Goal: Navigation & Orientation: Find specific page/section

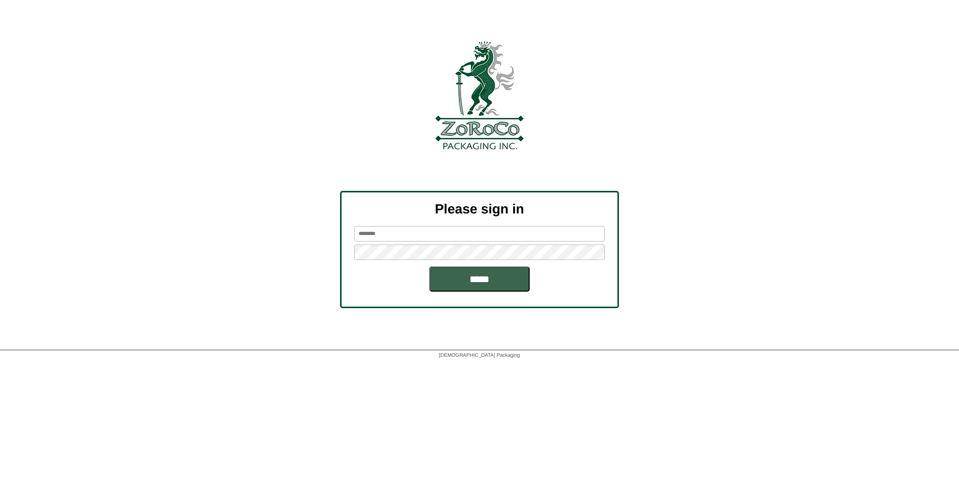
type input "*******"
click at [480, 277] on input "*****" at bounding box center [479, 279] width 100 height 25
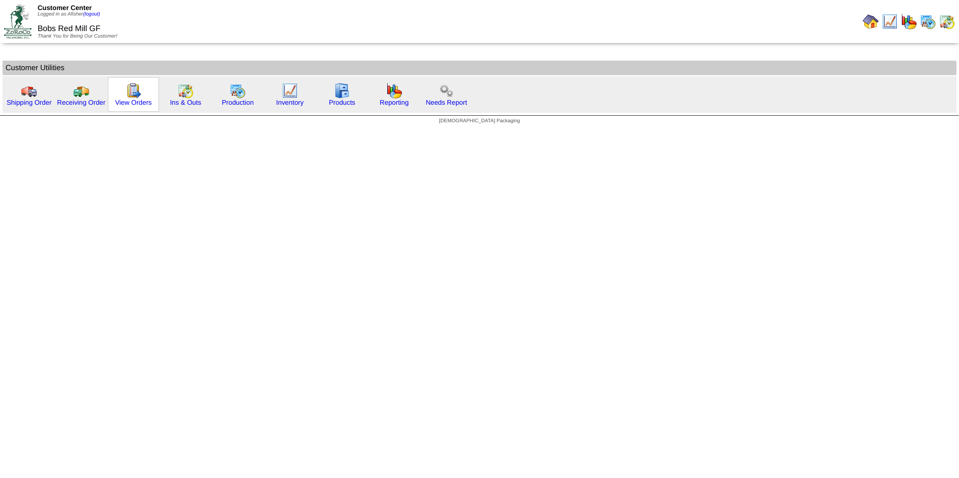
click at [133, 96] on img at bounding box center [133, 91] width 16 height 16
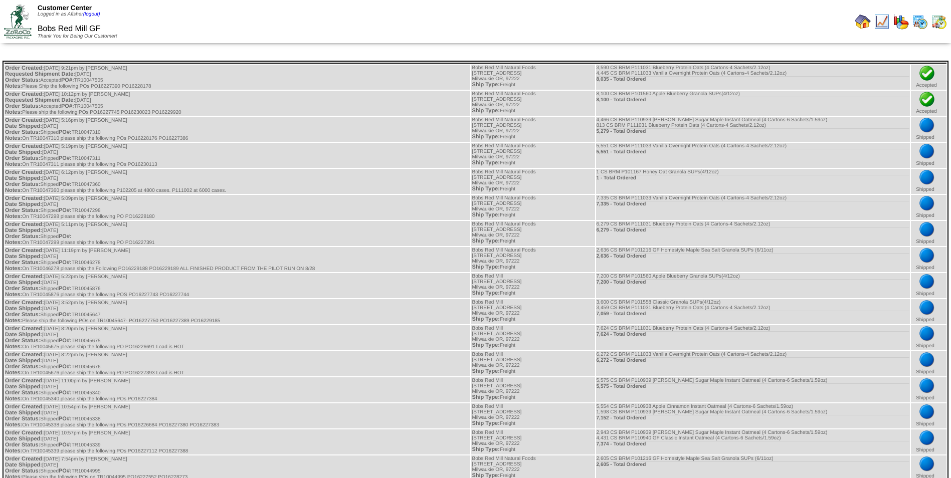
click at [858, 22] on img at bounding box center [863, 22] width 16 height 16
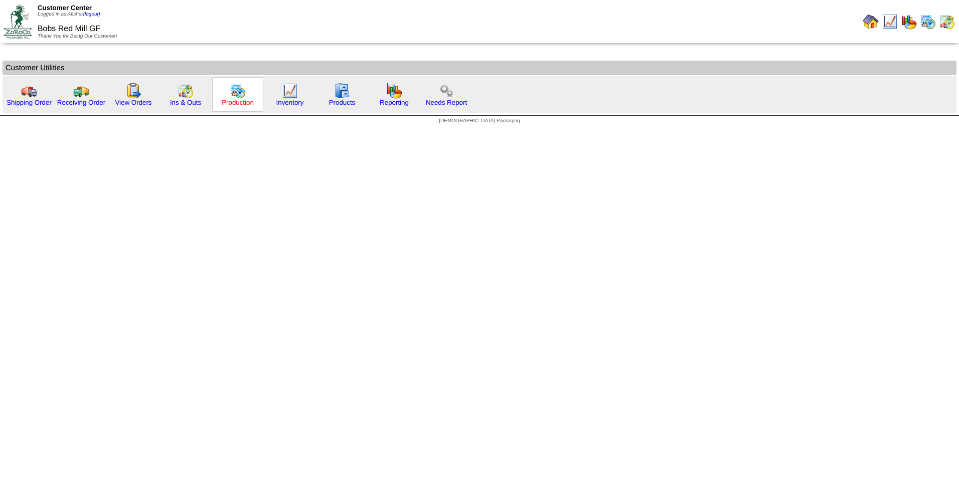
click at [237, 103] on link "Production" at bounding box center [238, 103] width 32 height 8
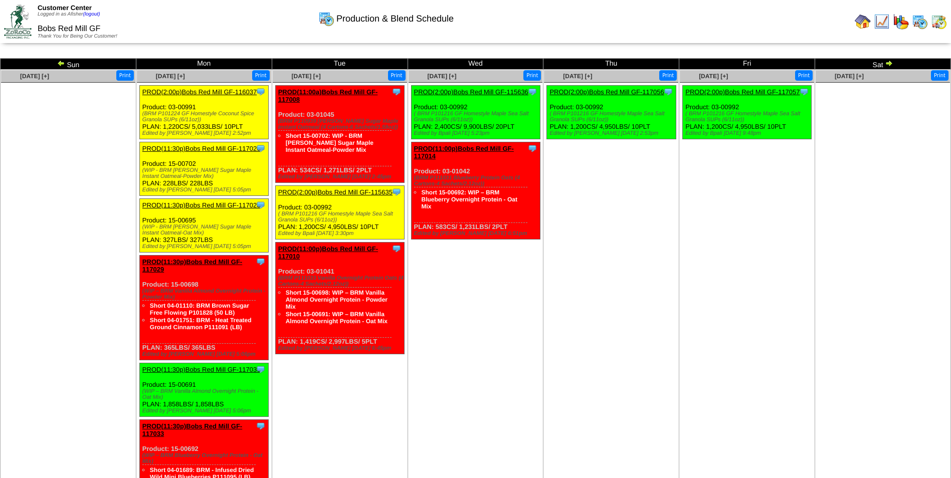
click at [59, 63] on img at bounding box center [61, 63] width 8 height 8
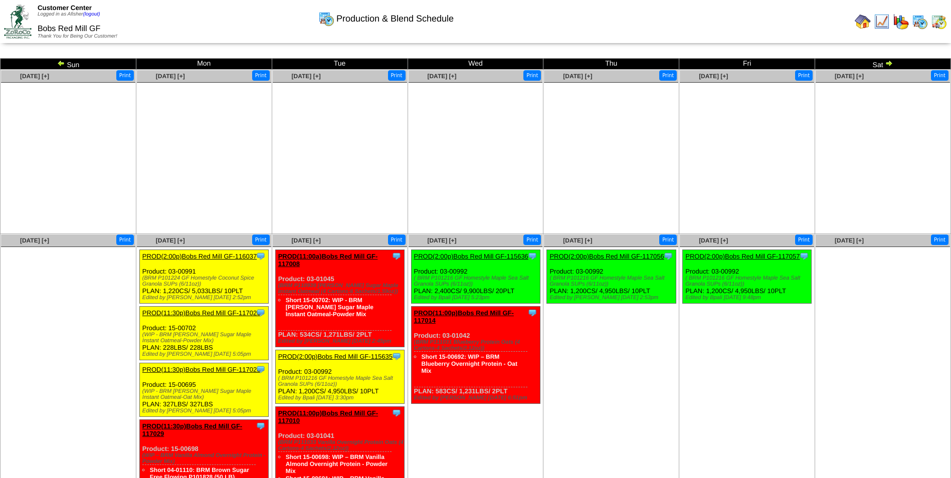
click at [59, 62] on img at bounding box center [61, 63] width 8 height 8
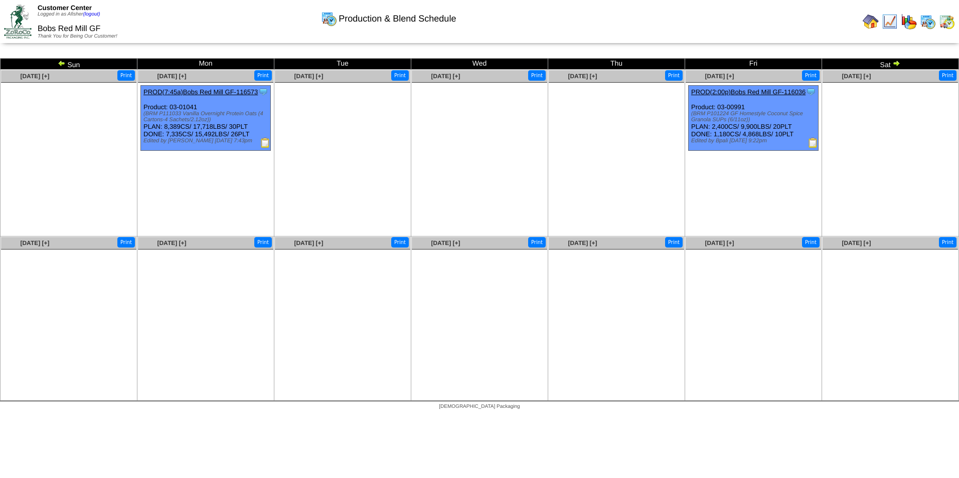
click at [507, 182] on ul at bounding box center [479, 158] width 135 height 150
click at [62, 61] on img at bounding box center [62, 63] width 8 height 8
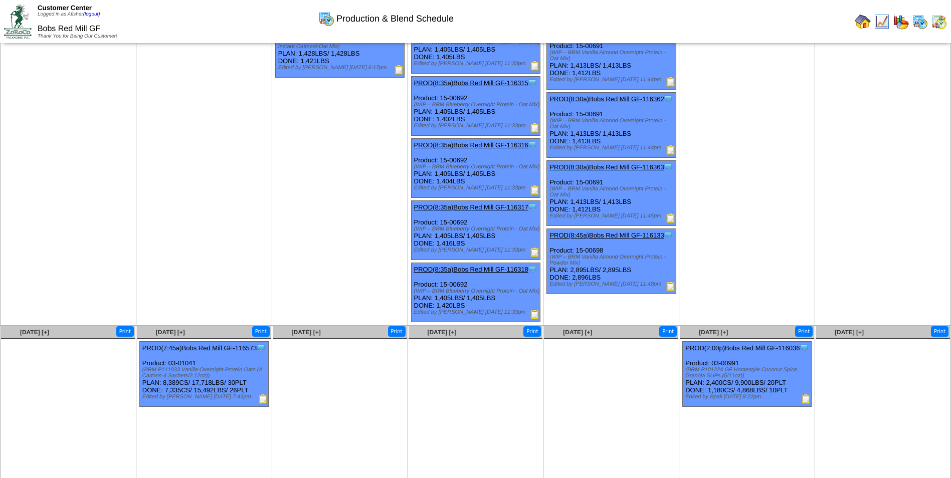
scroll to position [976, 0]
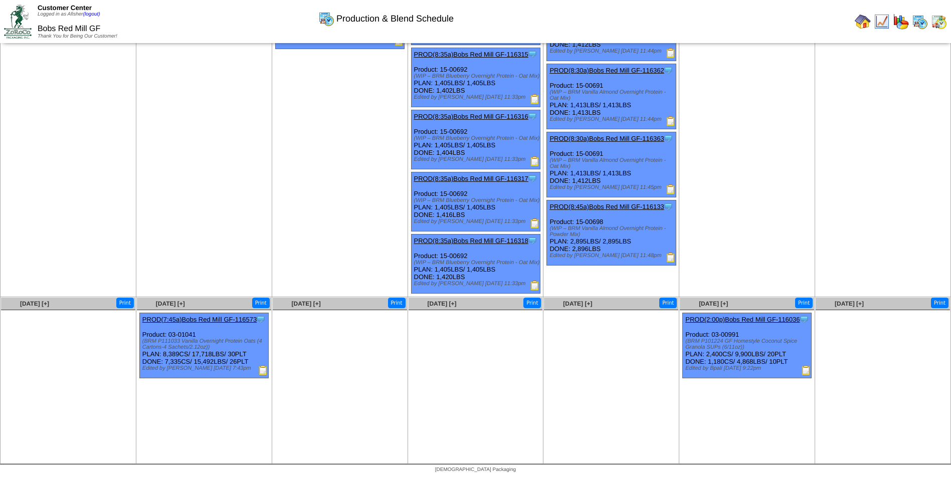
click at [805, 368] on img at bounding box center [806, 371] width 10 height 10
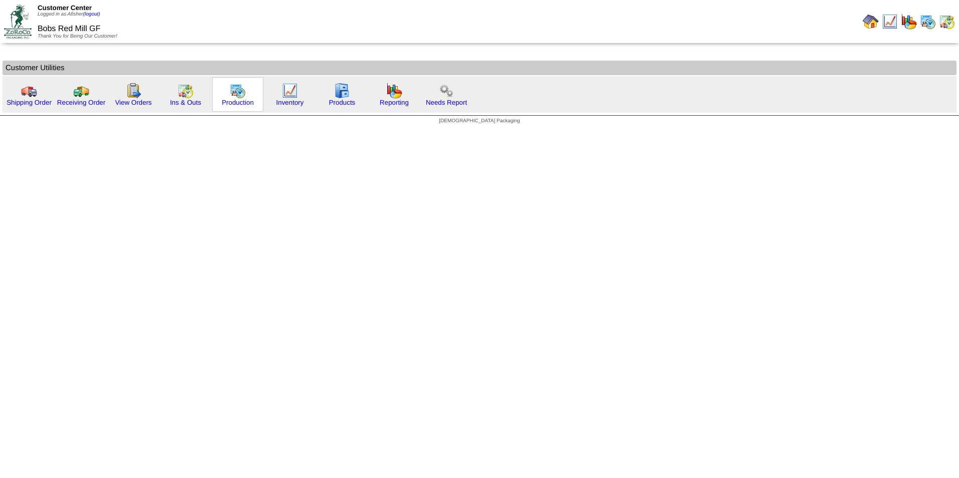
click at [238, 91] on img at bounding box center [238, 91] width 16 height 16
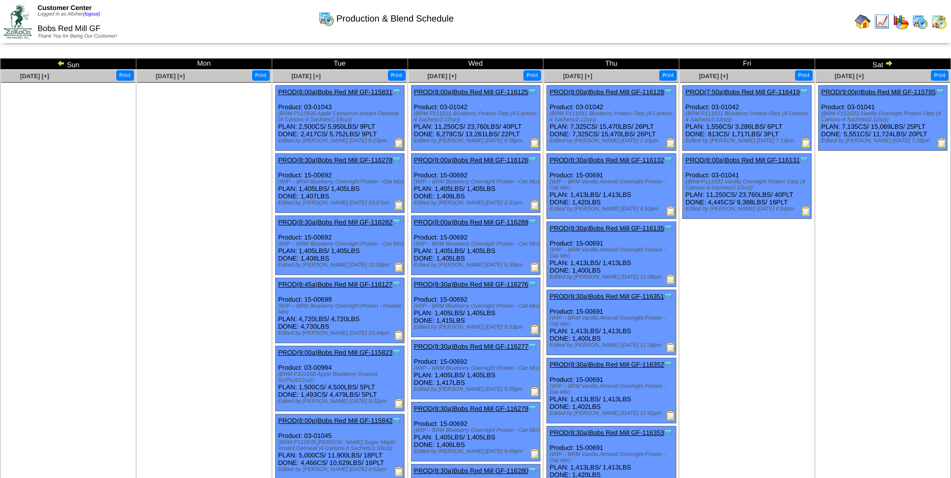
click at [878, 64] on td "Sat" at bounding box center [883, 64] width 136 height 11
click at [886, 63] on img at bounding box center [889, 63] width 8 height 8
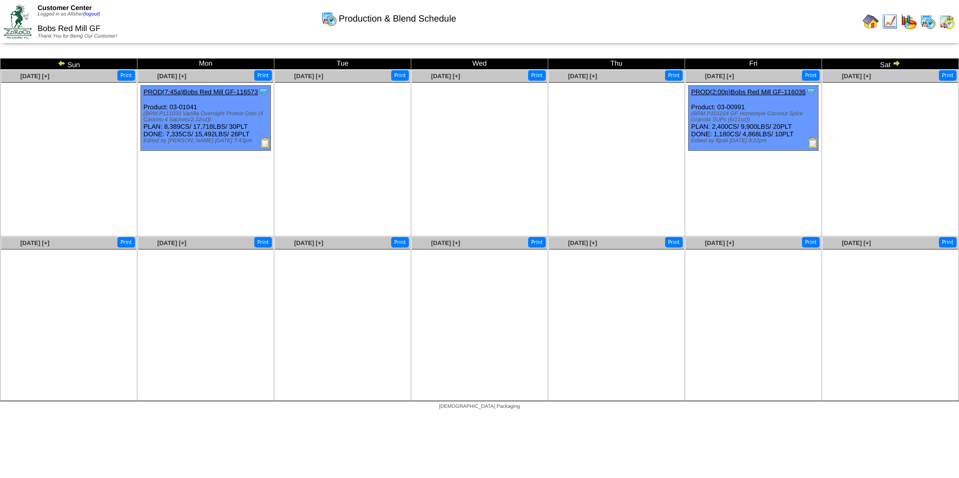
click at [59, 64] on img at bounding box center [62, 63] width 8 height 8
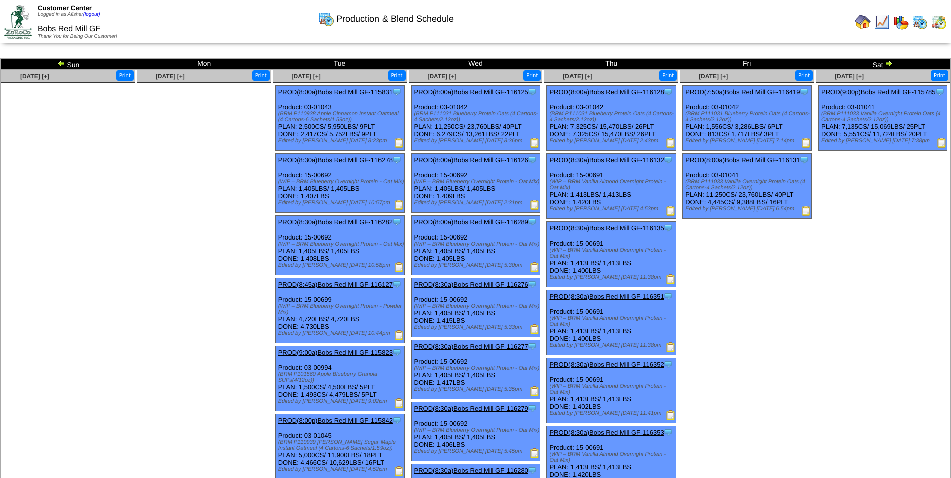
click at [62, 61] on img at bounding box center [61, 63] width 8 height 8
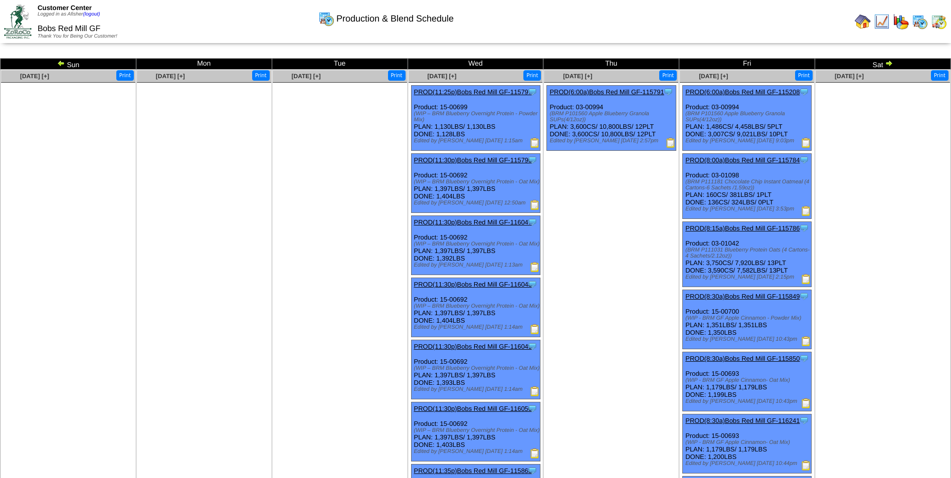
click at [59, 61] on img at bounding box center [61, 63] width 8 height 8
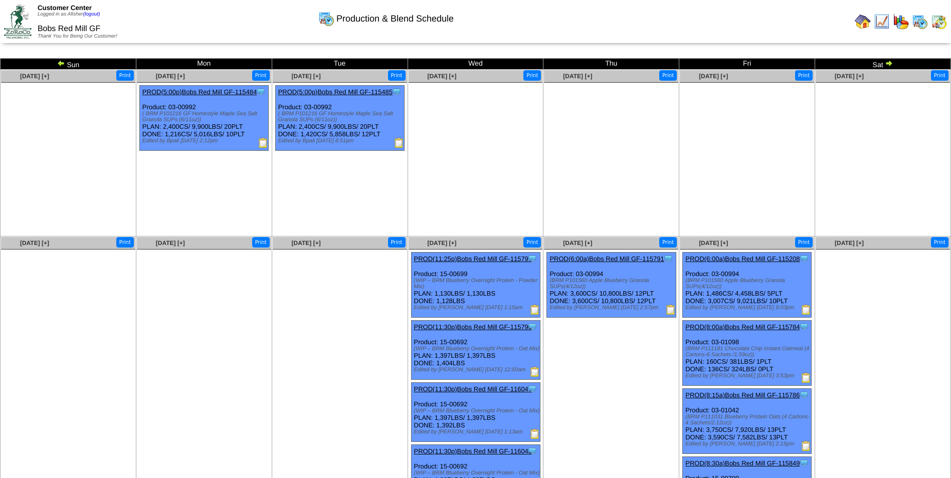
click at [61, 63] on img at bounding box center [61, 63] width 8 height 8
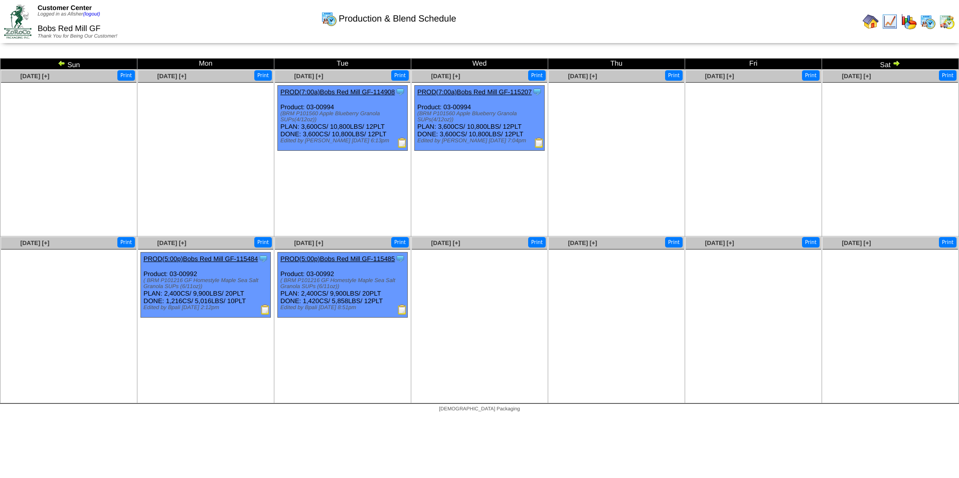
click at [900, 62] on img at bounding box center [896, 63] width 8 height 8
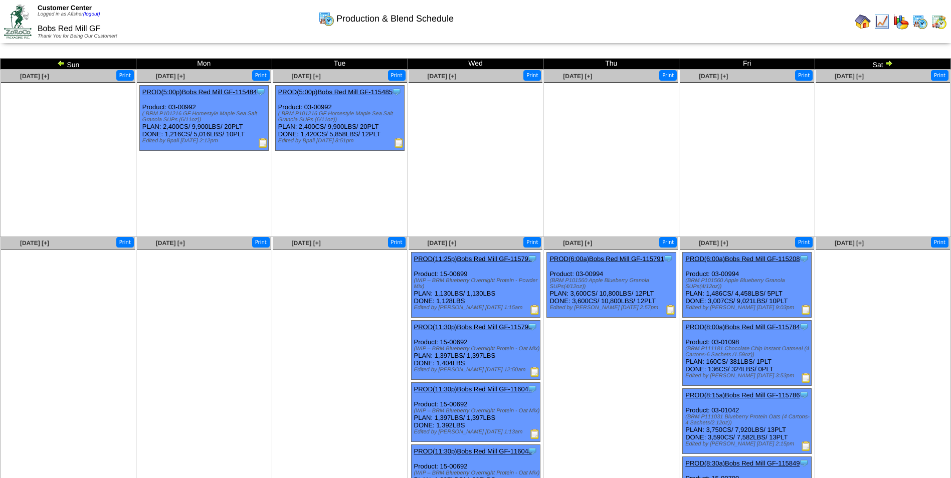
click at [887, 63] on img at bounding box center [889, 63] width 8 height 8
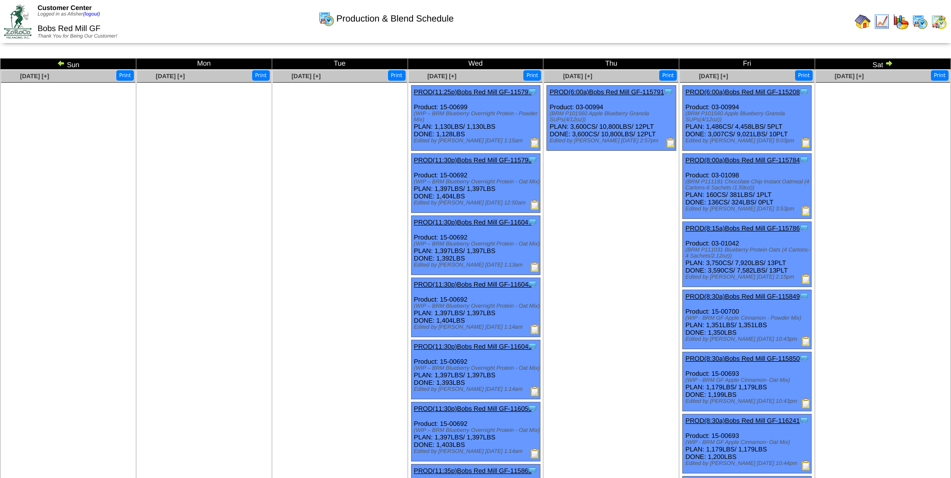
click at [888, 65] on img at bounding box center [889, 63] width 8 height 8
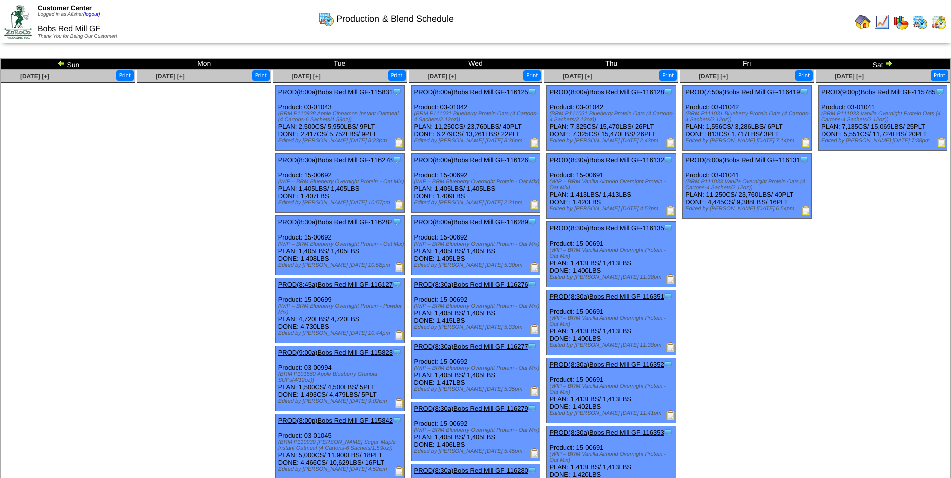
click at [888, 59] on img at bounding box center [889, 63] width 8 height 8
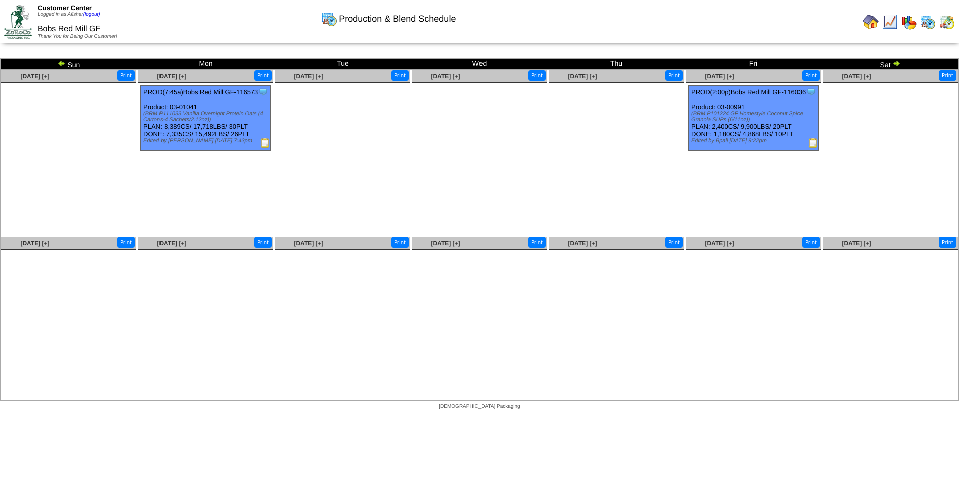
click at [895, 66] on img at bounding box center [896, 63] width 8 height 8
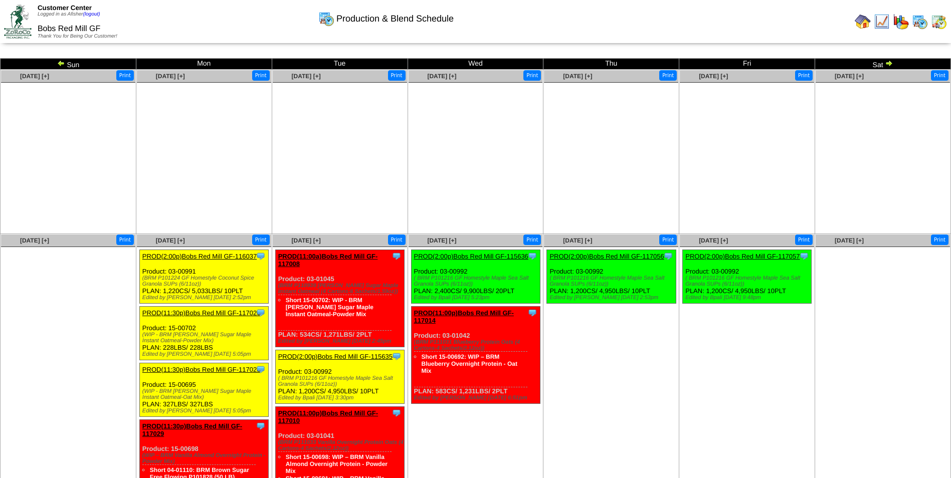
click at [62, 63] on img at bounding box center [61, 63] width 8 height 8
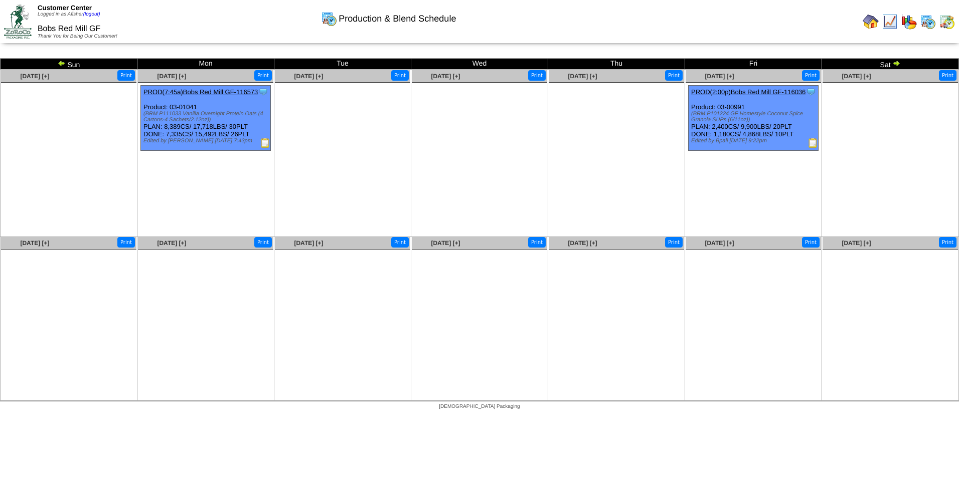
click at [453, 175] on ul at bounding box center [479, 158] width 135 height 150
click at [813, 143] on img at bounding box center [813, 143] width 10 height 10
click at [266, 142] on img at bounding box center [265, 143] width 10 height 10
click at [497, 193] on ul at bounding box center [479, 158] width 135 height 150
click at [62, 64] on img at bounding box center [62, 63] width 8 height 8
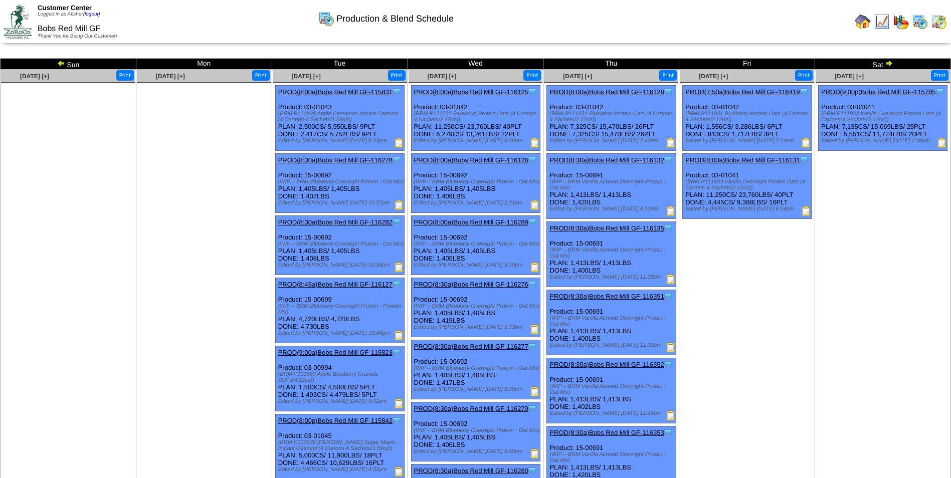
click at [60, 63] on img at bounding box center [61, 63] width 8 height 8
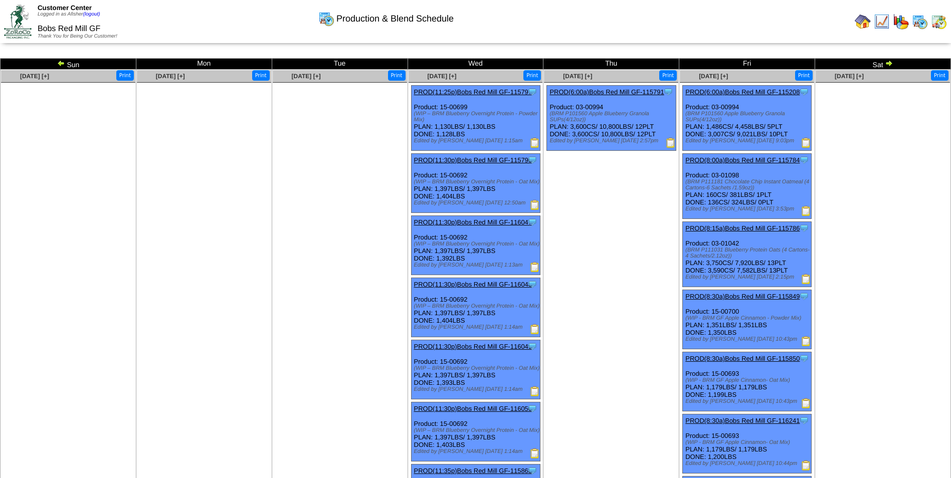
drag, startPoint x: 616, startPoint y: 201, endPoint x: 623, endPoint y: 195, distance: 9.6
click at [616, 201] on ul "Clone Item PROD(6:00a)Bobs Red Mill GF-115791 Bobs Red Mill GF ScheduleID: 1157…" at bounding box center [611, 160] width 134 height 150
click at [58, 61] on img at bounding box center [61, 63] width 8 height 8
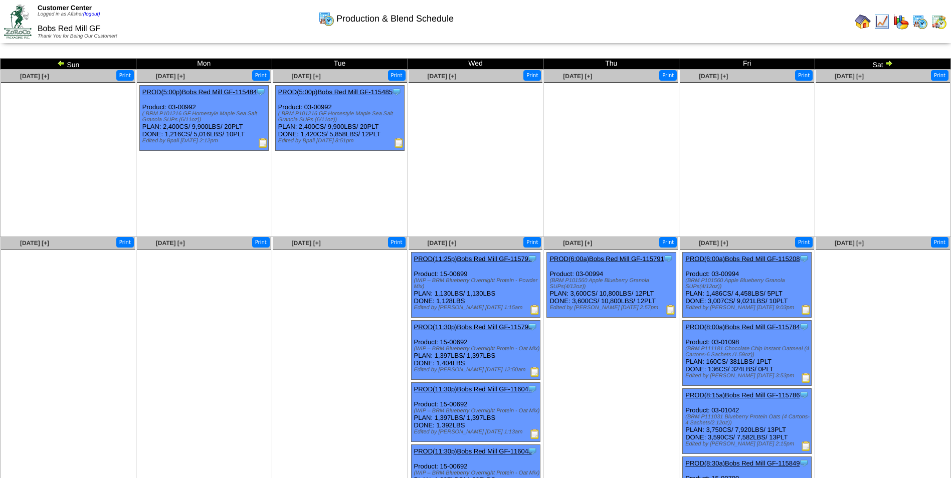
click at [317, 196] on ul "Clone Item PROD(5:00p)Bobs Red Mill GF-115485 Bobs Red Mill GF ScheduleID: 1154…" at bounding box center [340, 160] width 134 height 150
click at [64, 64] on img at bounding box center [61, 63] width 8 height 8
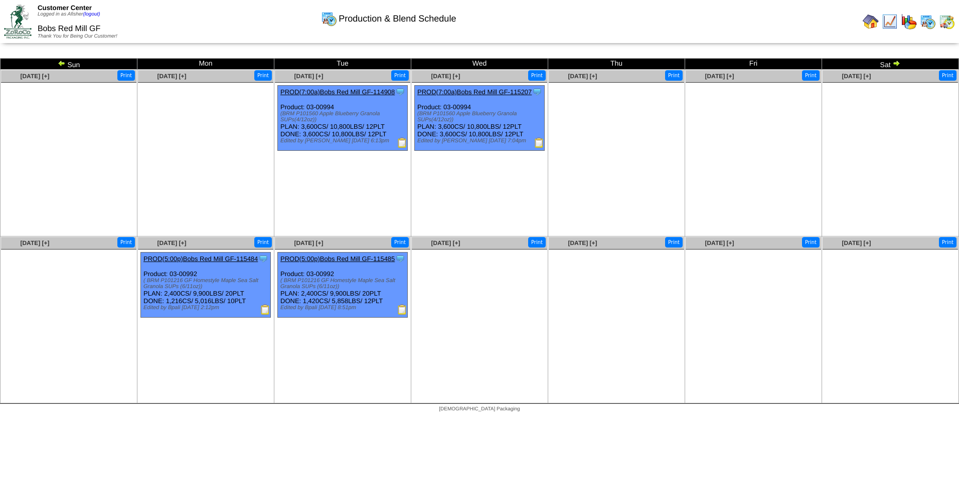
click at [59, 63] on img at bounding box center [62, 63] width 8 height 8
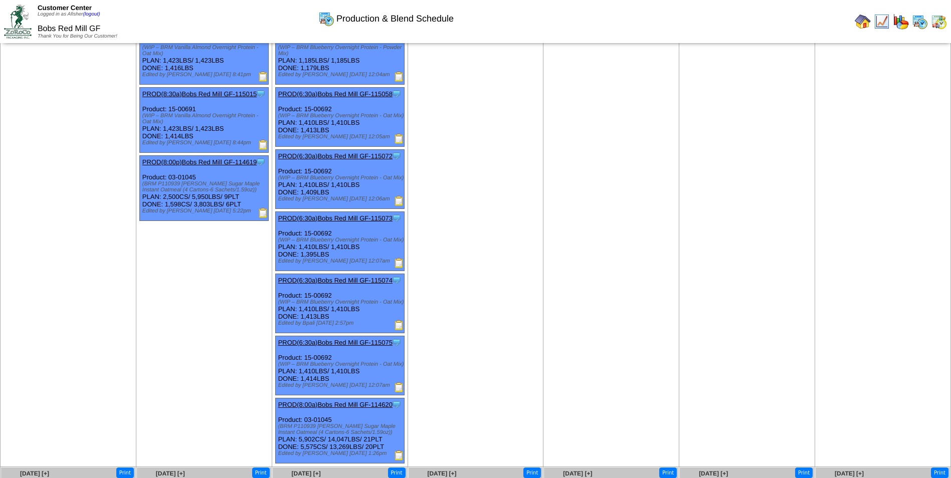
scroll to position [752, 0]
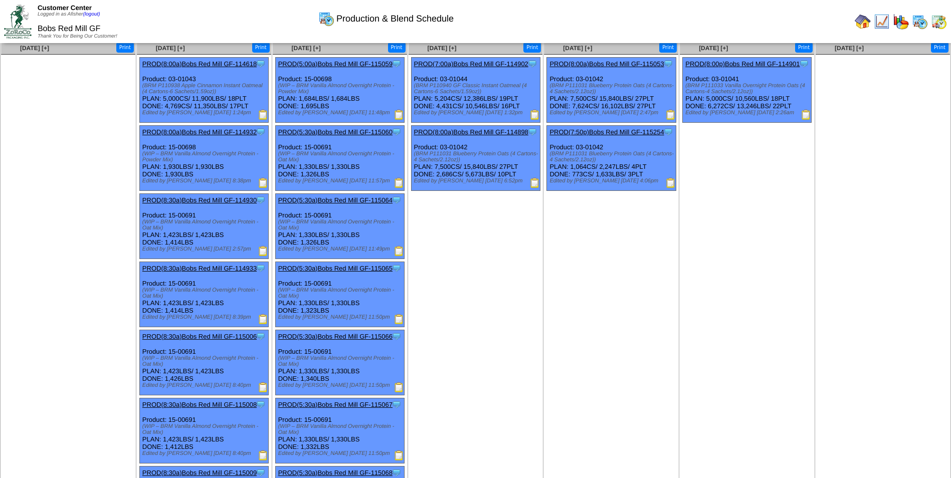
scroll to position [0, 0]
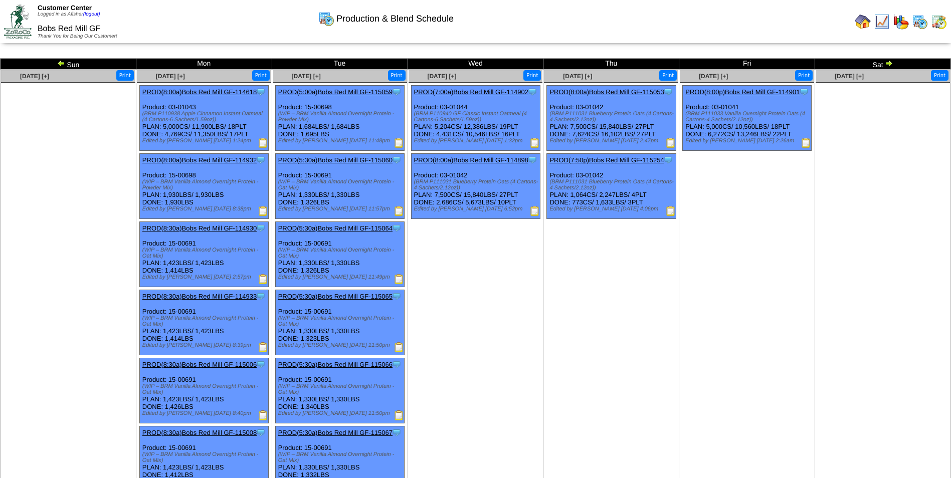
click at [90, 178] on ul at bounding box center [68, 158] width 134 height 150
click at [58, 62] on img at bounding box center [61, 63] width 8 height 8
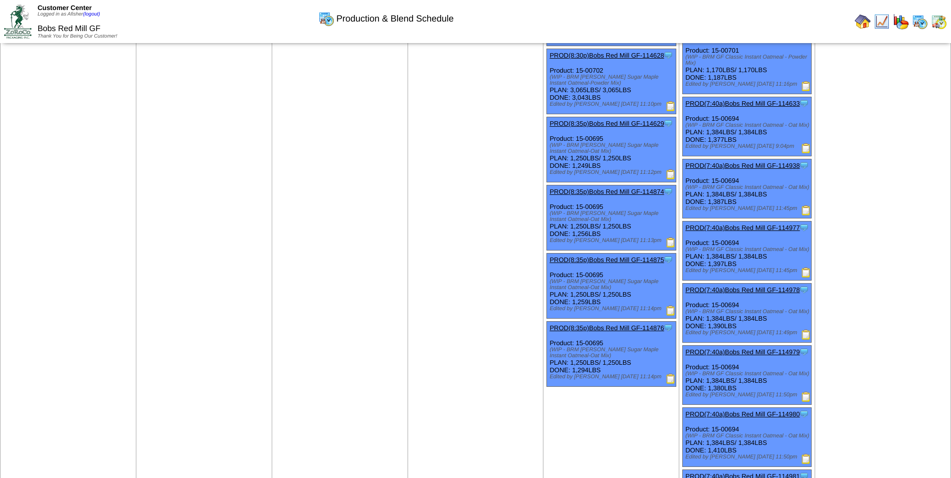
scroll to position [552, 0]
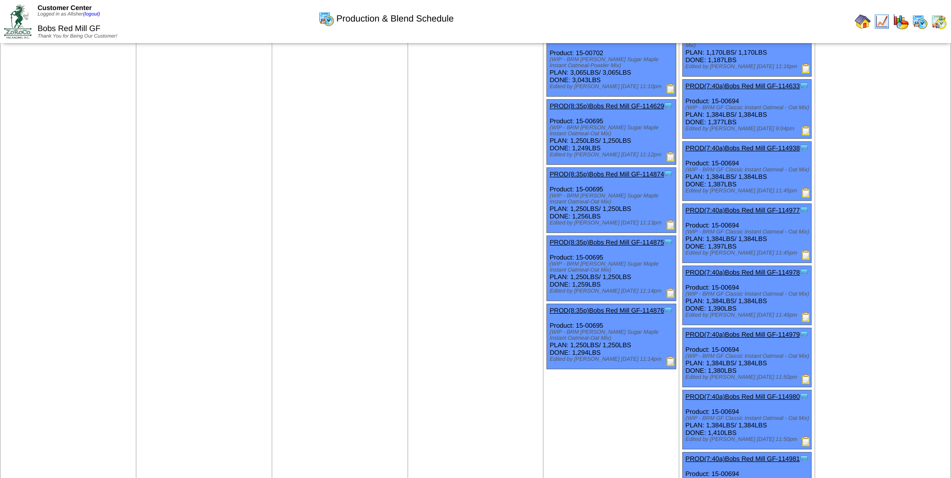
click at [885, 269] on td "[DATE] [+] Print" at bounding box center [883, 393] width 136 height 1750
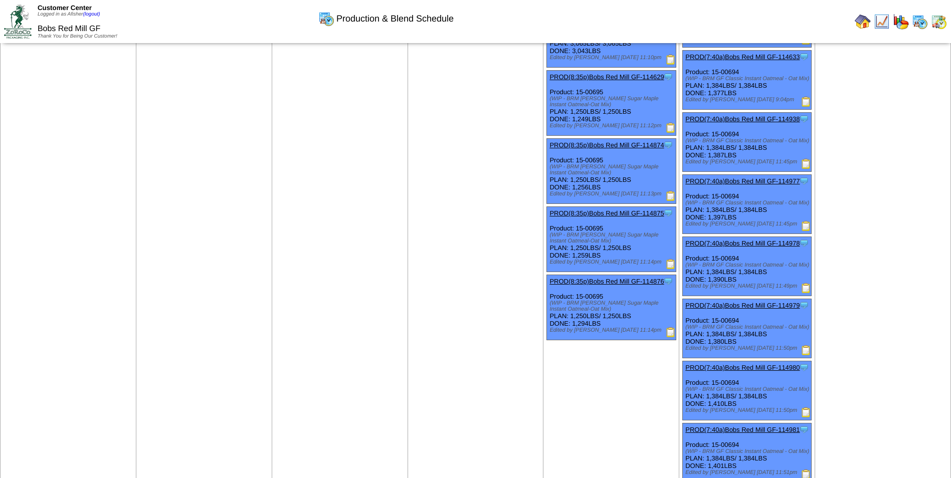
scroll to position [602, 0]
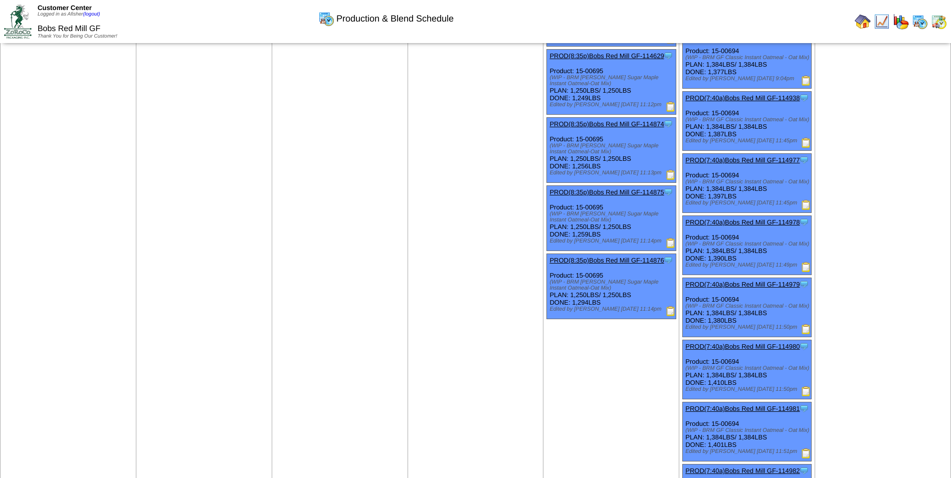
click at [858, 318] on td "[DATE] [+] Print" at bounding box center [883, 343] width 136 height 1750
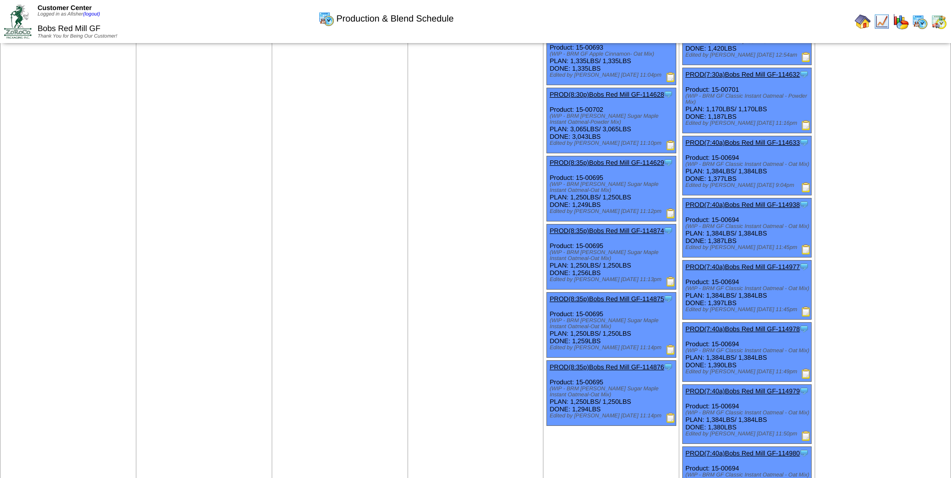
scroll to position [0, 0]
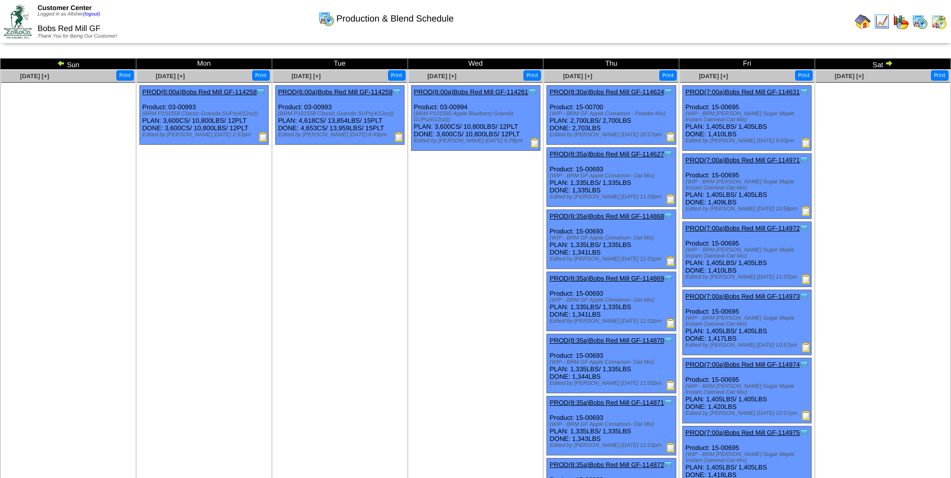
click at [886, 62] on img at bounding box center [889, 63] width 8 height 8
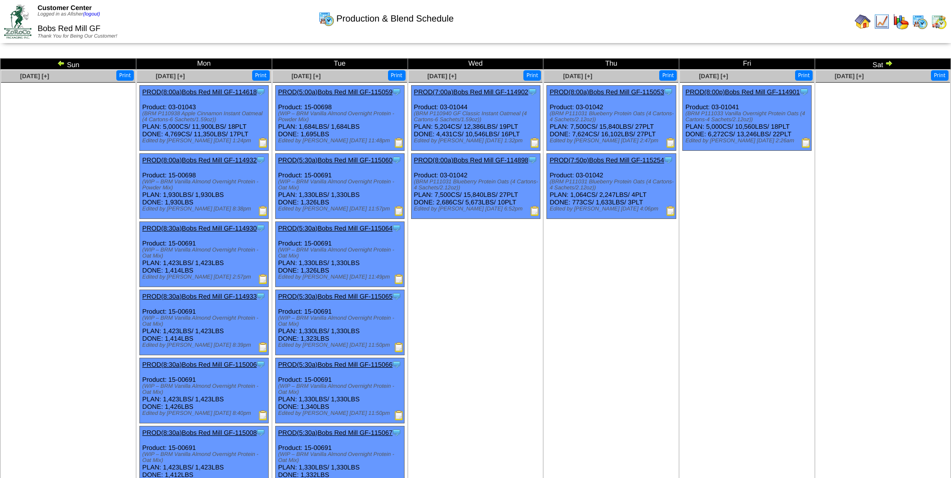
click at [888, 65] on img at bounding box center [889, 63] width 8 height 8
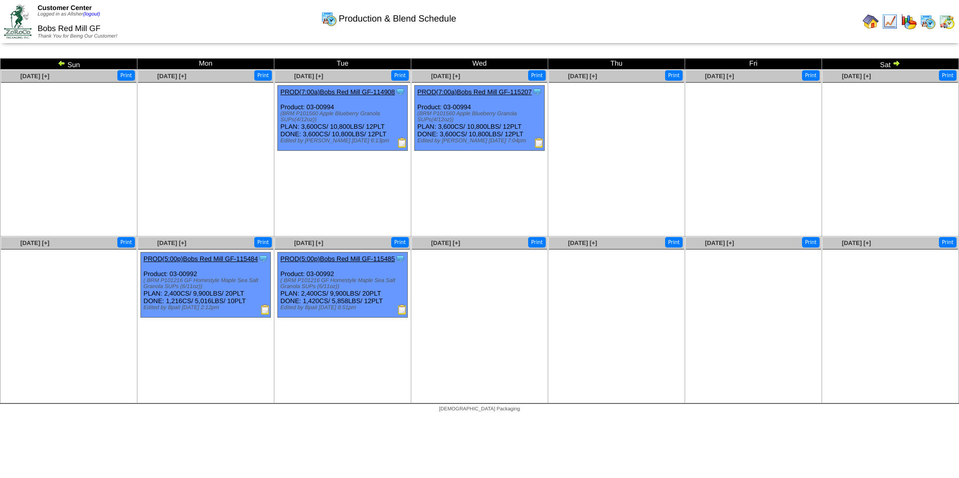
click at [898, 62] on img at bounding box center [896, 63] width 8 height 8
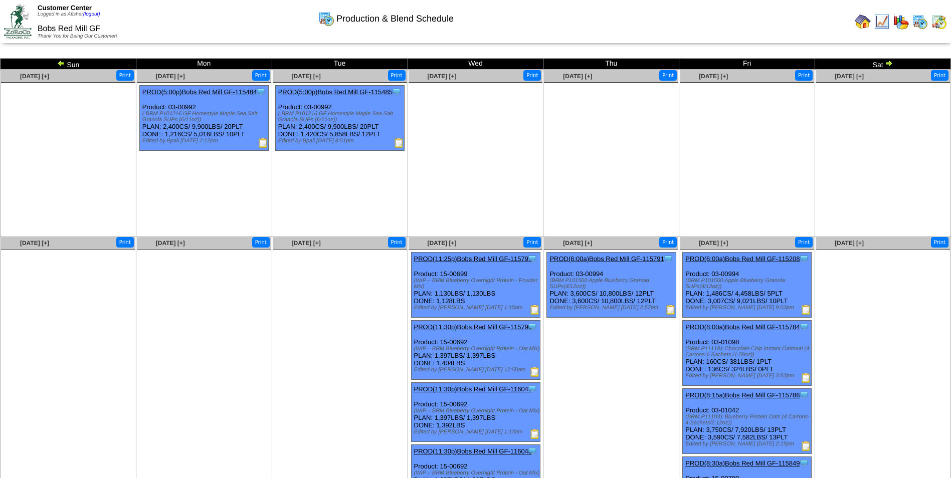
click at [891, 64] on img at bounding box center [889, 63] width 8 height 8
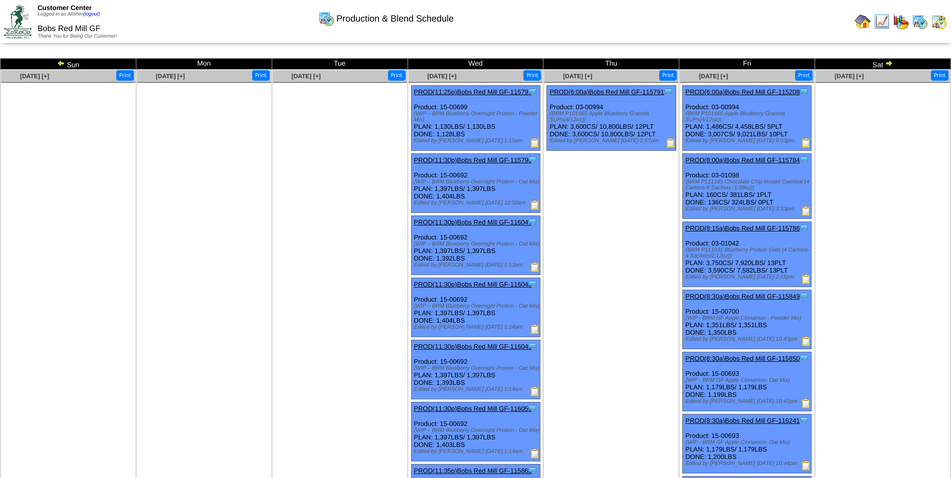
click at [606, 210] on ul "Clone Item PROD(6:00a)Bobs Red Mill GF-115791 Bobs Red Mill GF ScheduleID: 1157…" at bounding box center [611, 160] width 134 height 150
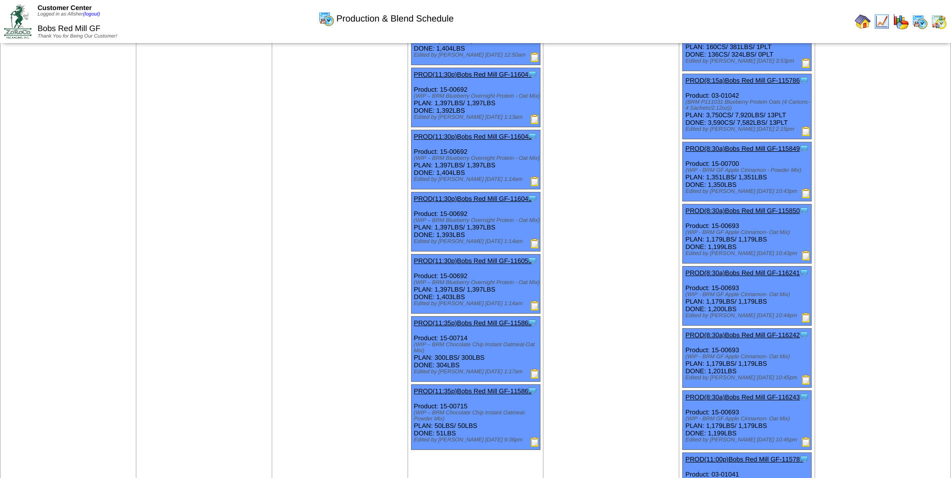
scroll to position [150, 0]
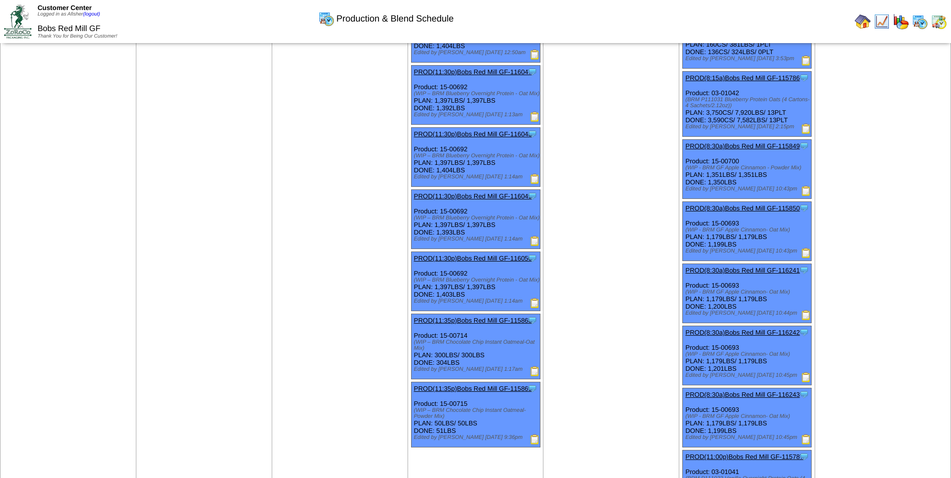
click at [281, 180] on td "[DATE] [+] Print" at bounding box center [340, 219] width 136 height 600
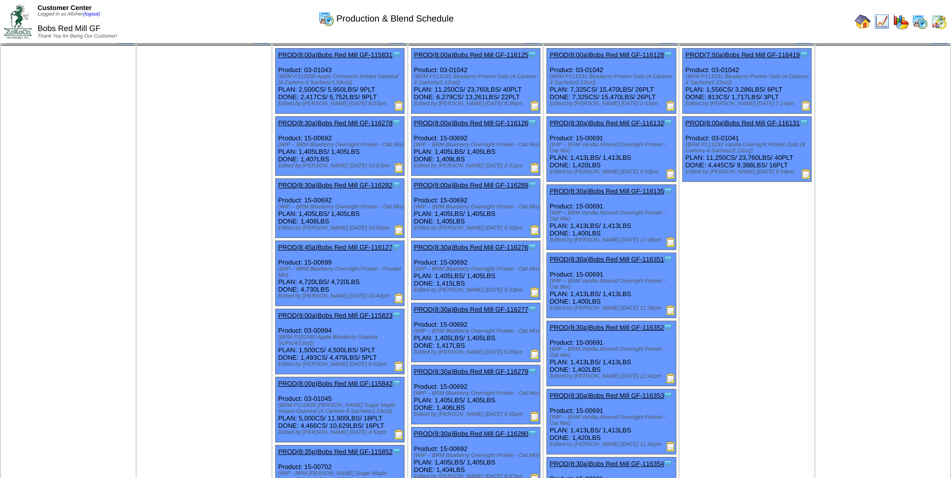
scroll to position [652, 0]
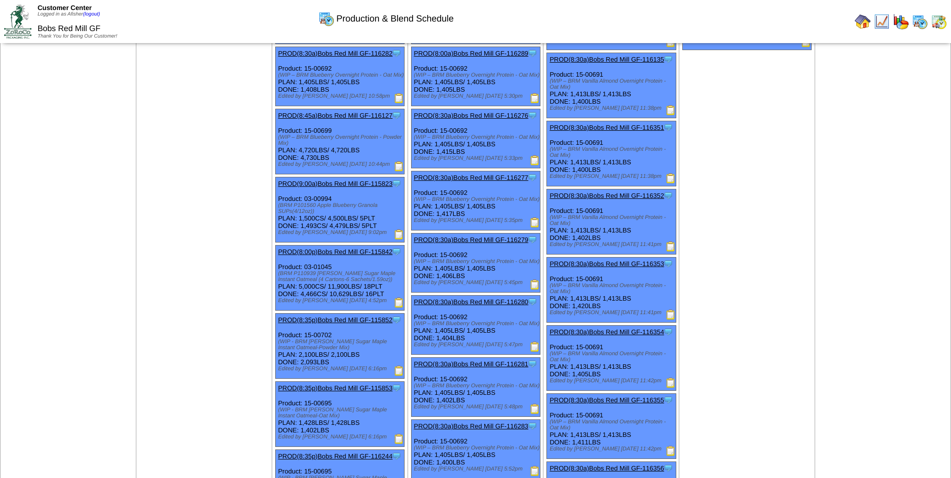
scroll to position [802, 0]
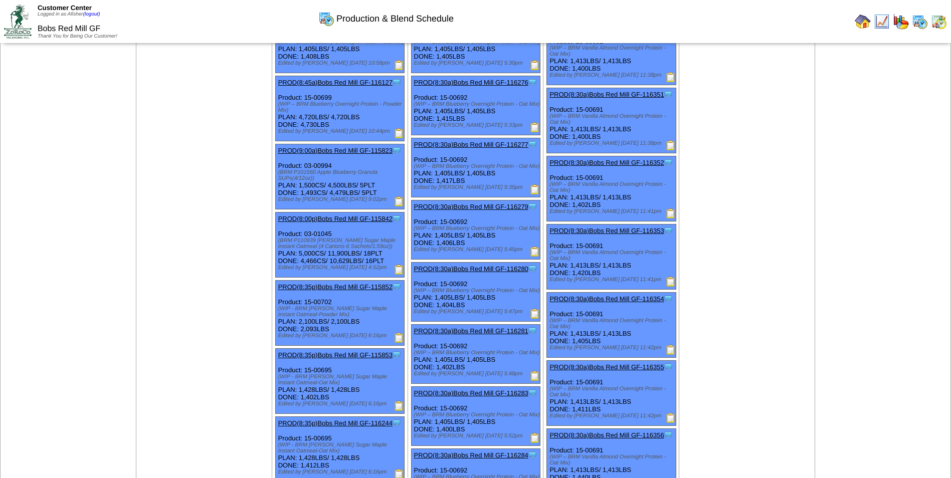
click at [165, 197] on td "Sep 01 [+] Print" at bounding box center [204, 470] width 136 height 1204
click at [734, 246] on td "Sep 05 [+] Print Clone Item PROD(7:50a)Bobs Red Mill GF-116419 Bobs Red Mill GF…" at bounding box center [748, 470] width 136 height 1204
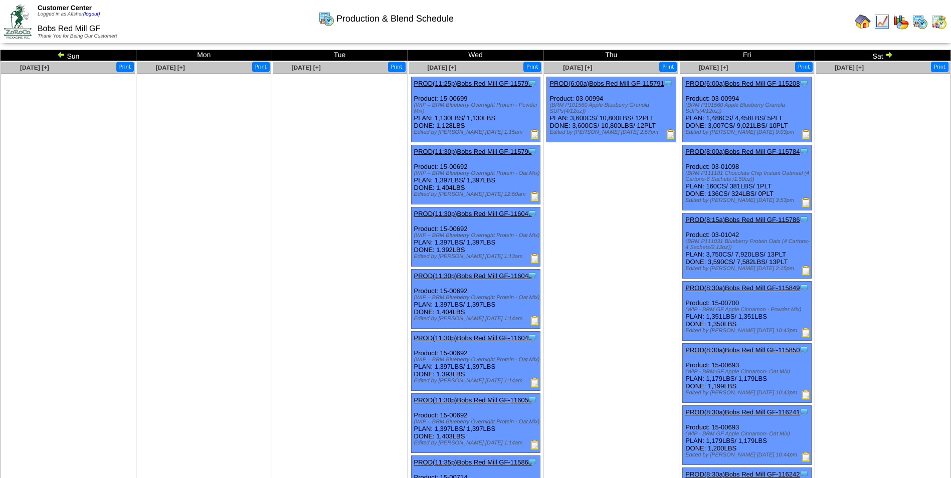
scroll to position [0, 0]
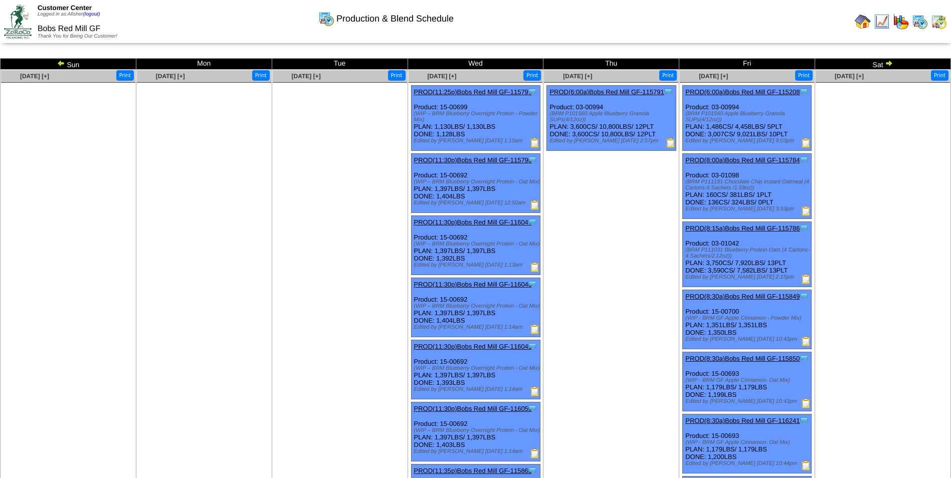
click at [889, 66] on img at bounding box center [889, 63] width 8 height 8
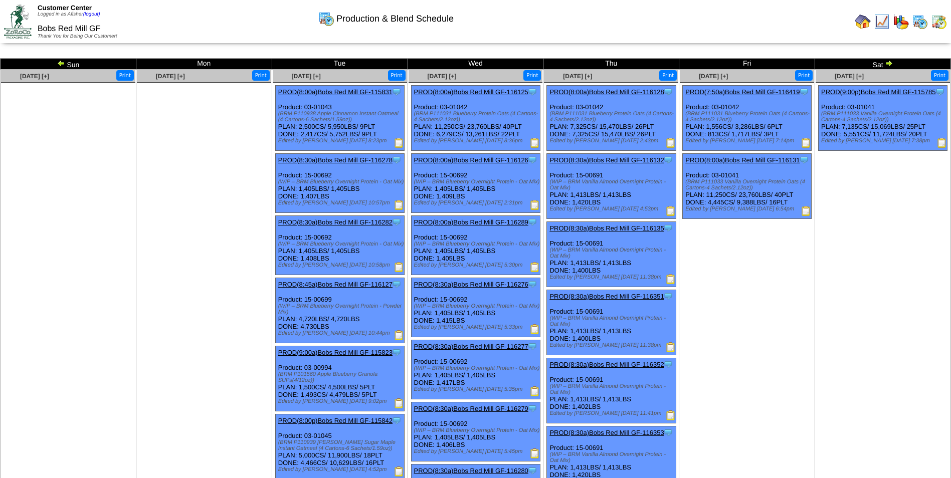
click at [891, 61] on img at bounding box center [889, 63] width 8 height 8
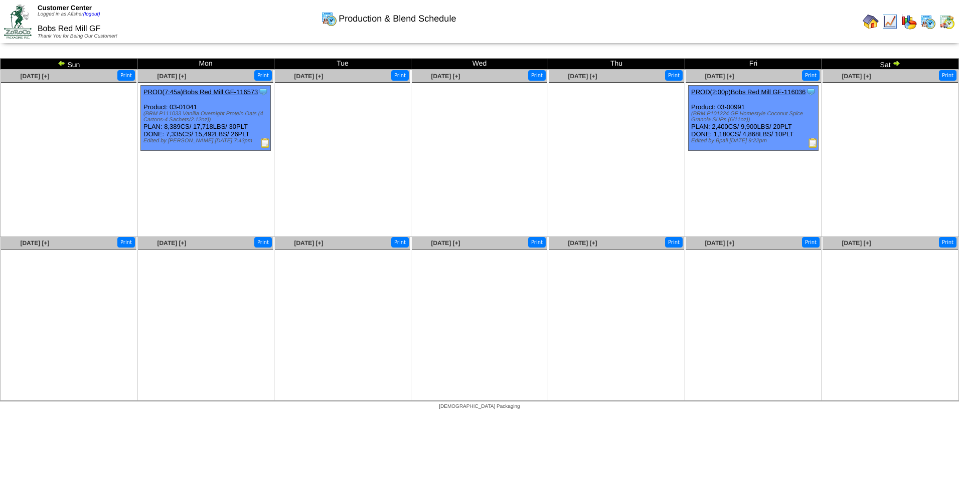
click at [558, 161] on ul at bounding box center [616, 158] width 135 height 150
click at [868, 182] on ul at bounding box center [889, 158] width 135 height 150
click at [897, 61] on img at bounding box center [896, 63] width 8 height 8
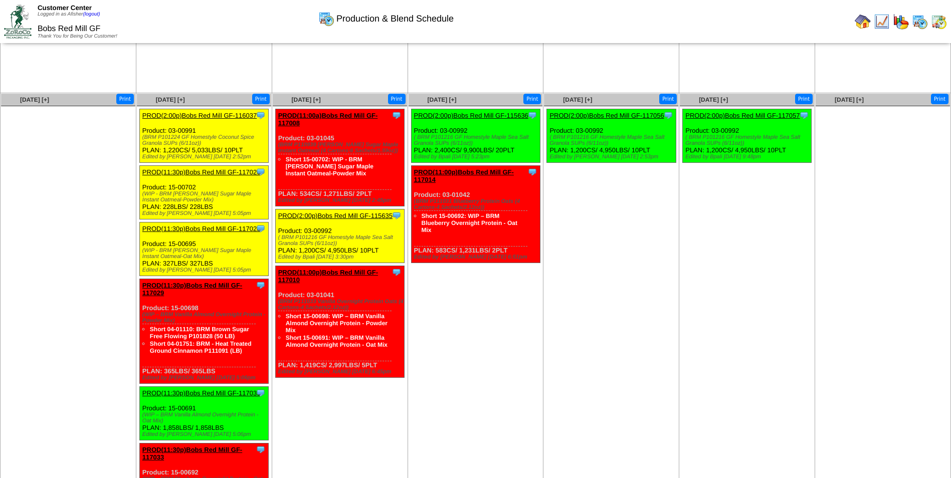
scroll to position [150, 0]
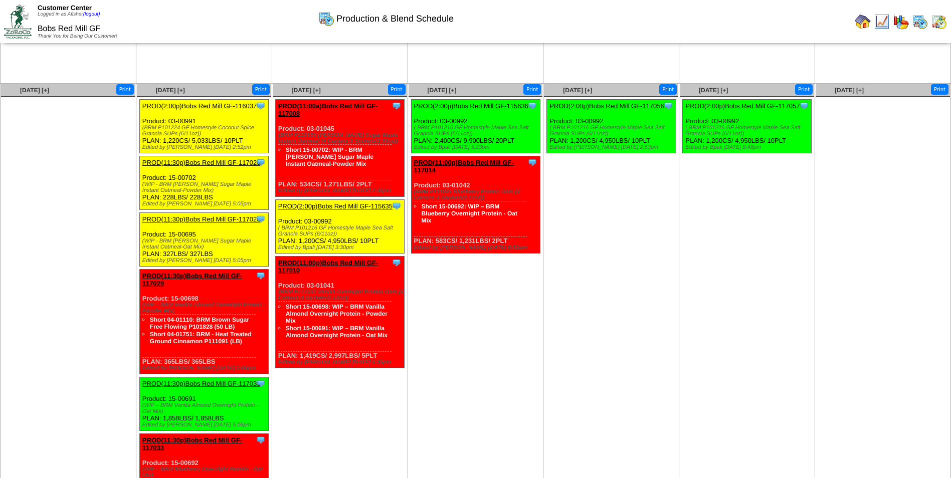
click at [34, 225] on ul at bounding box center [68, 172] width 134 height 150
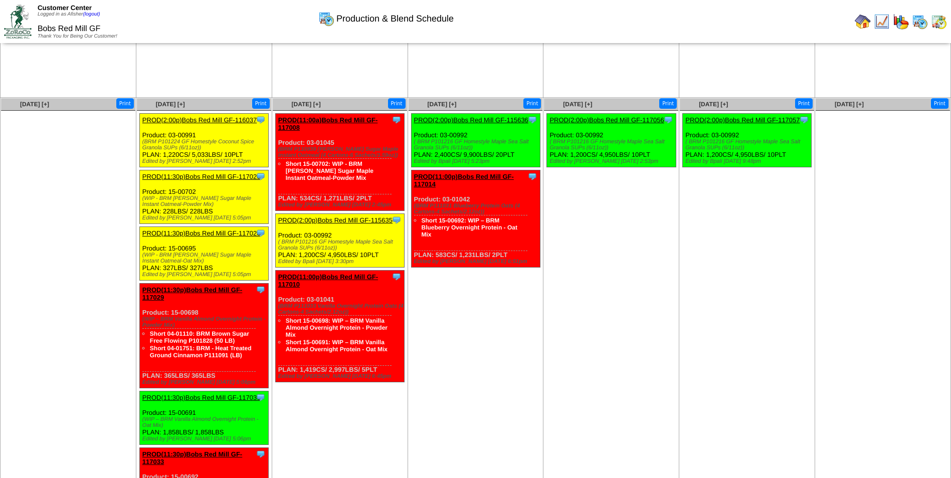
scroll to position [164, 0]
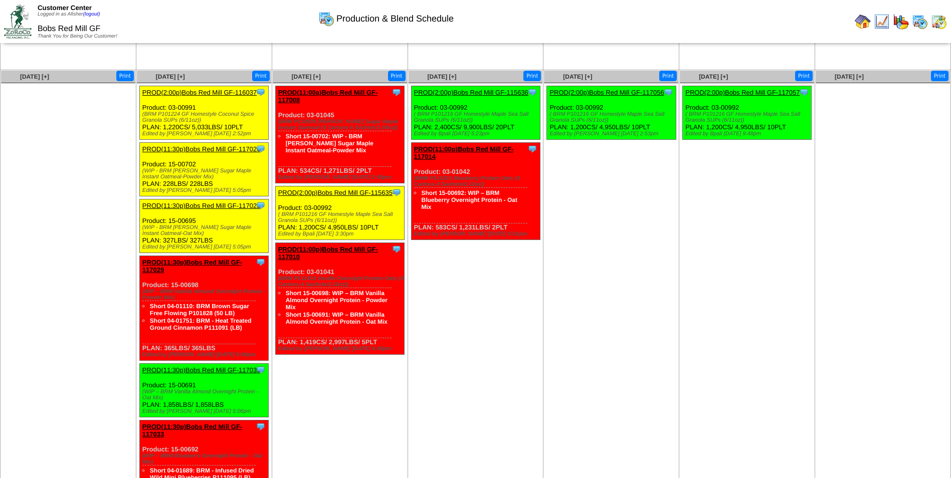
click at [717, 339] on td "Sep 26 [+] Print Clone Item PROD(2:00p)Bobs Red Mill GF-117057 Bobs Red Mill GF…" at bounding box center [748, 292] width 136 height 444
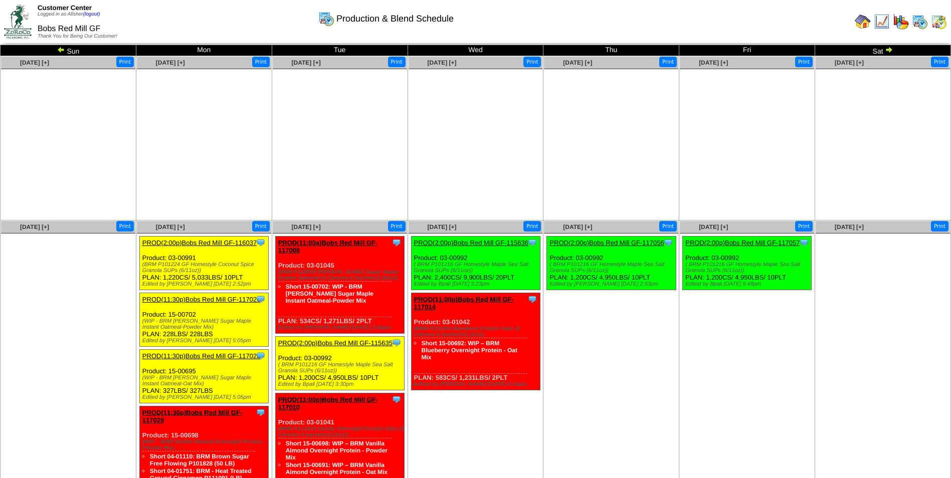
scroll to position [0, 0]
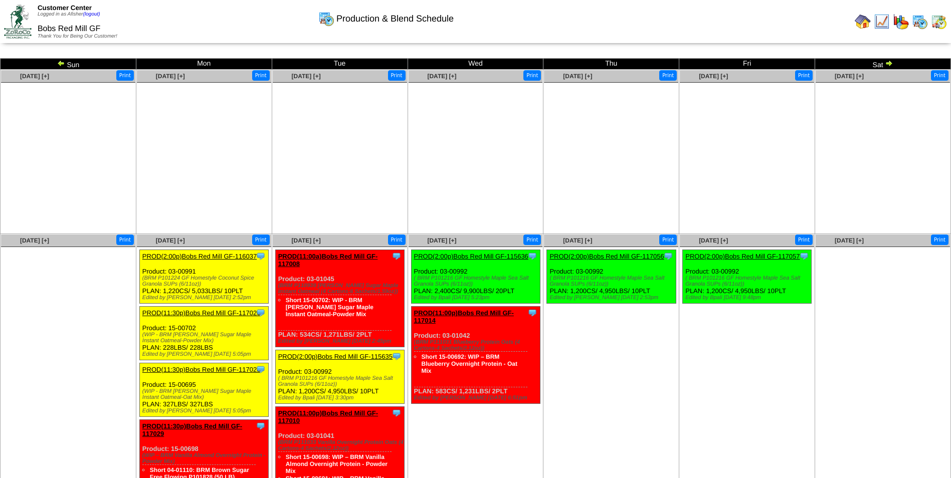
click at [889, 61] on img at bounding box center [889, 63] width 8 height 8
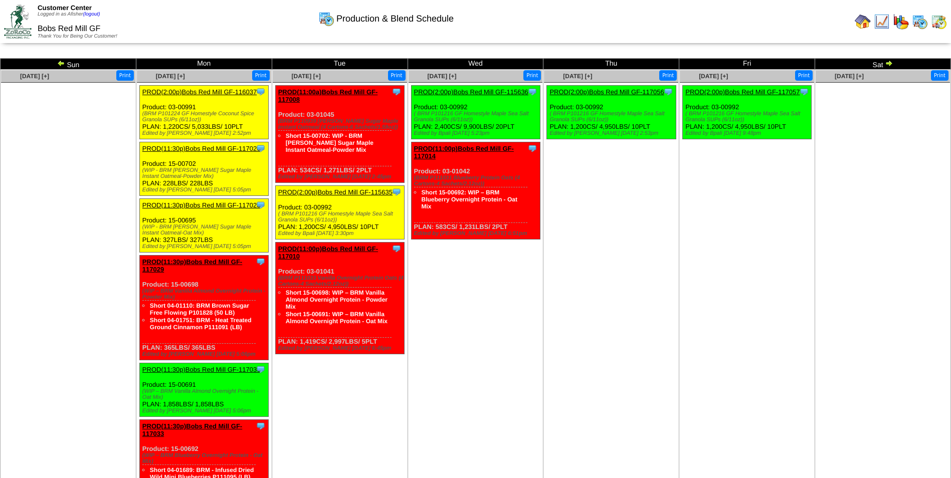
click at [859, 24] on img at bounding box center [863, 22] width 16 height 16
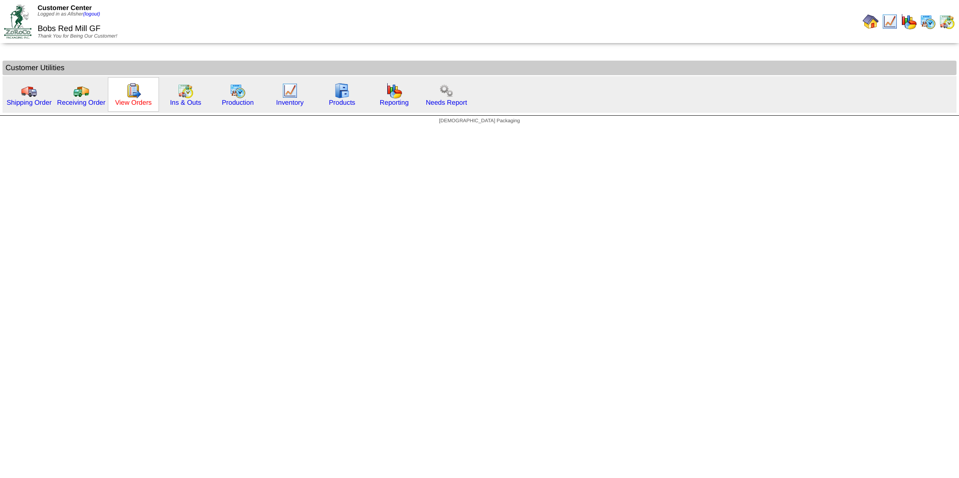
click at [136, 99] on link "View Orders" at bounding box center [133, 103] width 37 height 8
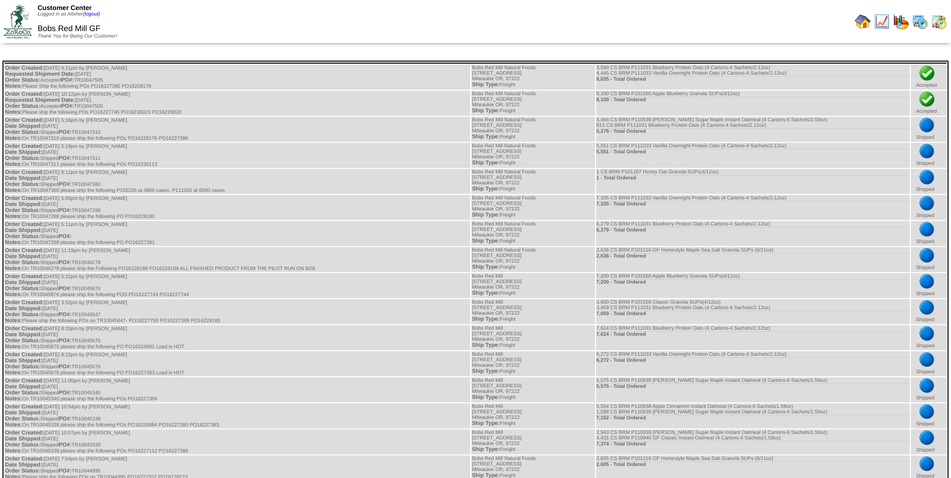
click at [861, 25] on img at bounding box center [863, 22] width 16 height 16
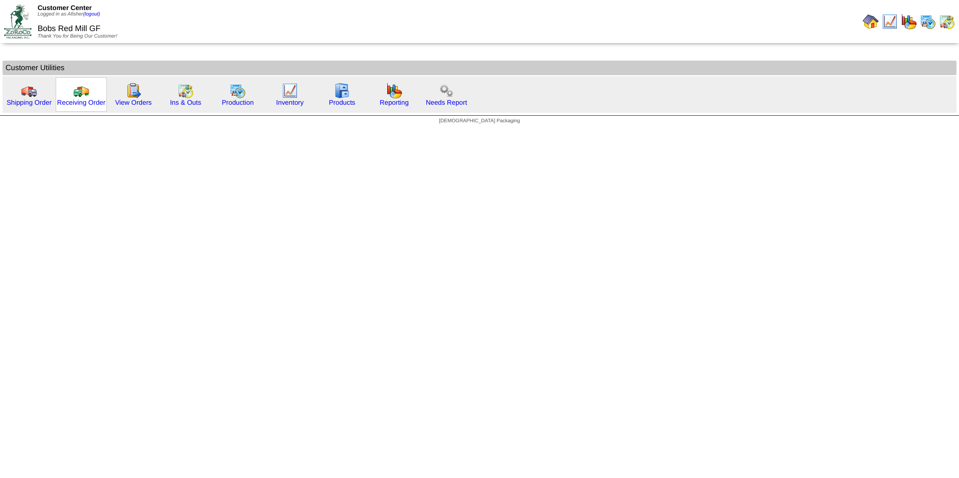
click at [78, 91] on img at bounding box center [81, 91] width 16 height 16
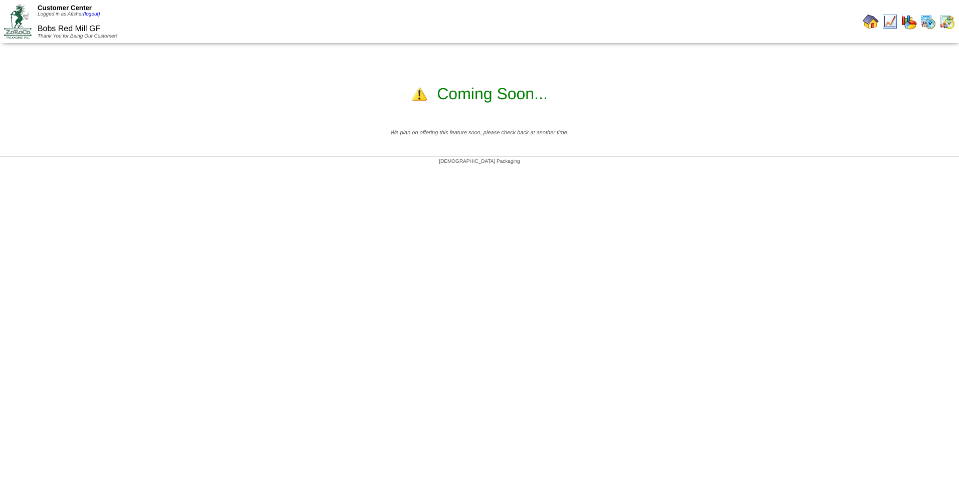
click at [871, 23] on img at bounding box center [871, 22] width 16 height 16
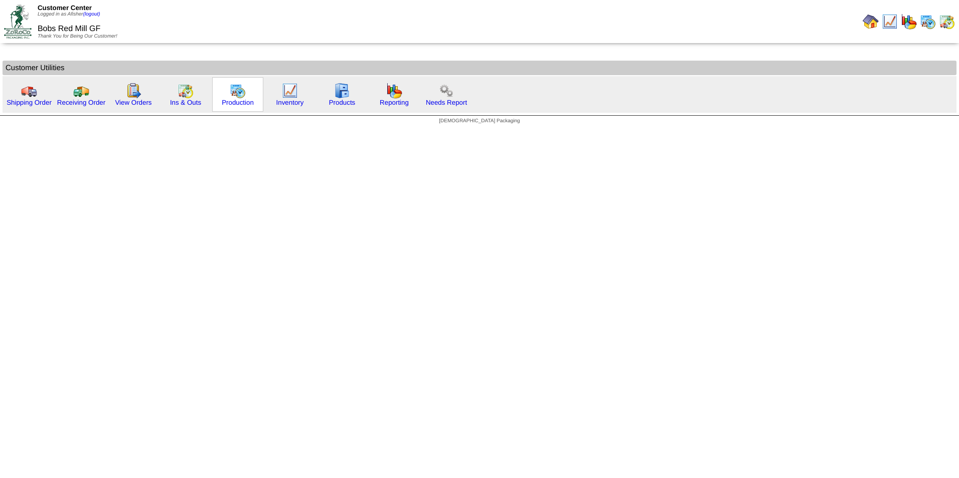
click at [230, 91] on img at bounding box center [238, 91] width 16 height 16
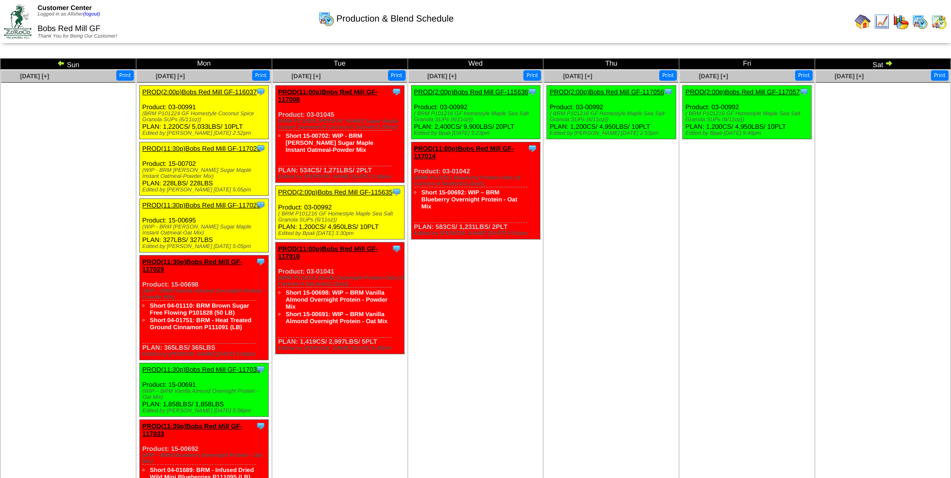
click at [845, 221] on ul at bounding box center [883, 158] width 134 height 150
click at [61, 62] on img at bounding box center [61, 63] width 8 height 8
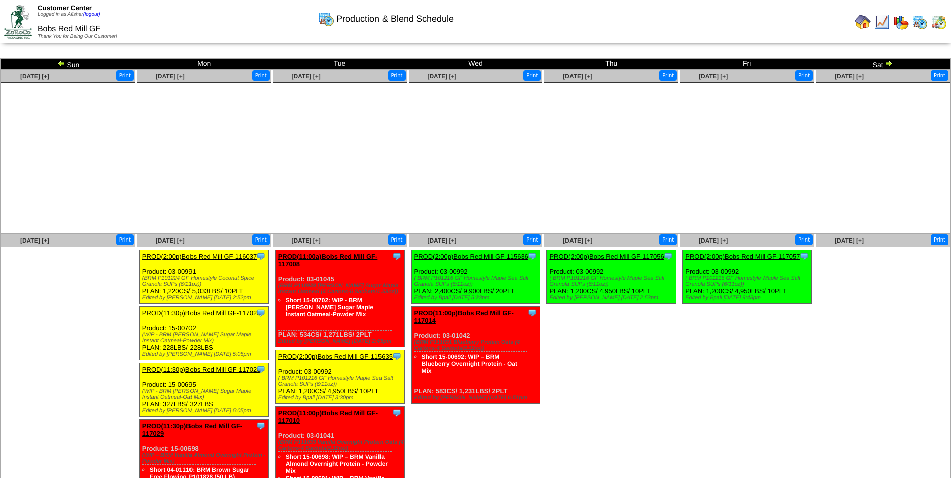
click at [59, 65] on img at bounding box center [61, 63] width 8 height 8
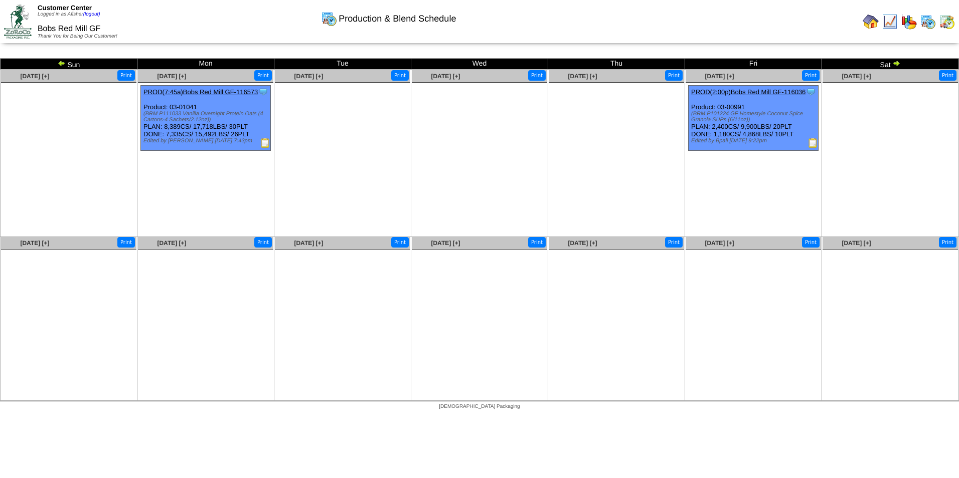
click at [621, 185] on ul at bounding box center [616, 158] width 135 height 150
drag, startPoint x: 451, startPoint y: 168, endPoint x: 444, endPoint y: 171, distance: 6.8
click at [450, 169] on ul at bounding box center [479, 158] width 135 height 150
click at [60, 65] on img at bounding box center [62, 63] width 8 height 8
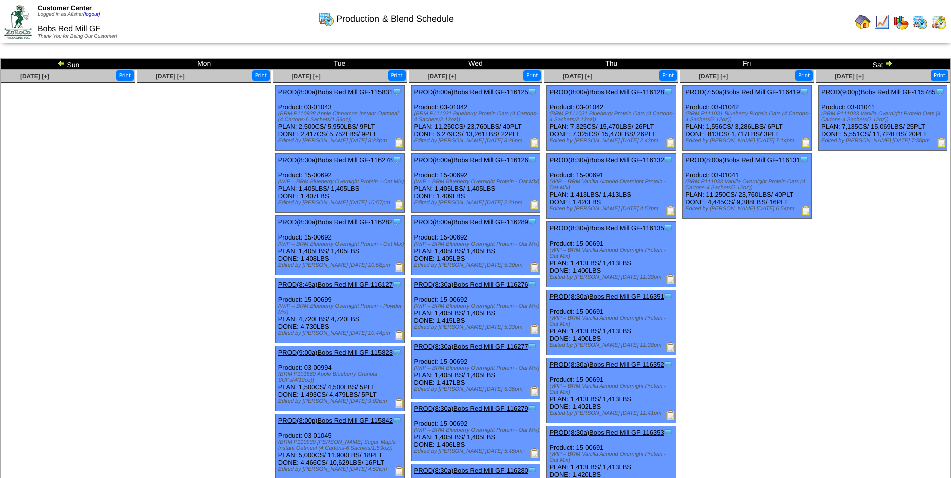
drag, startPoint x: 731, startPoint y: 277, endPoint x: 745, endPoint y: 267, distance: 17.0
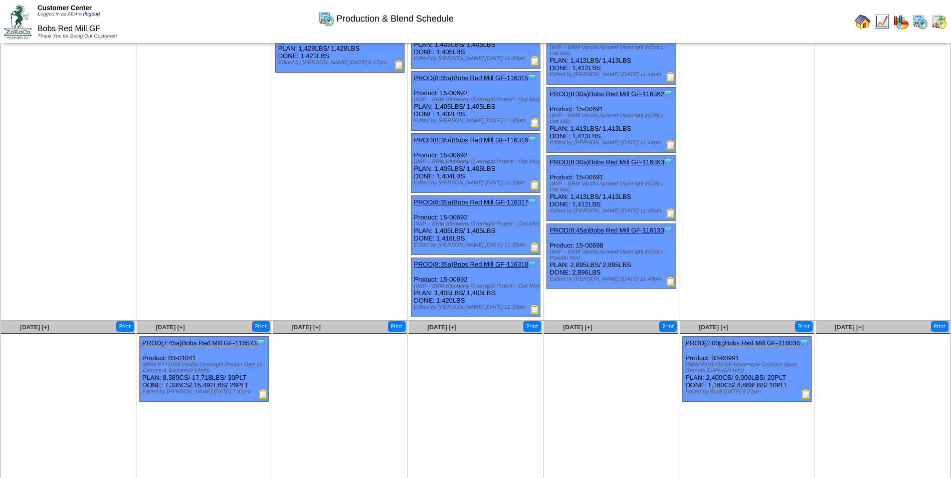
scroll to position [976, 0]
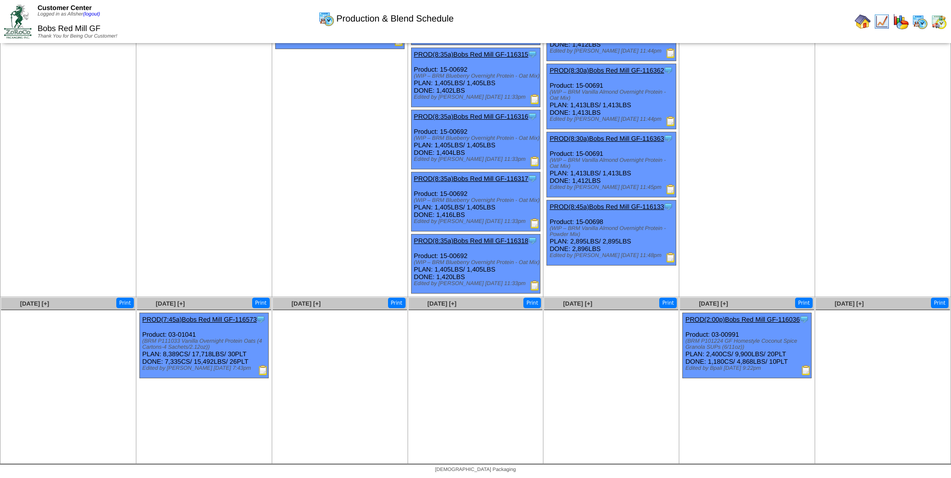
click at [494, 359] on ul at bounding box center [476, 385] width 134 height 150
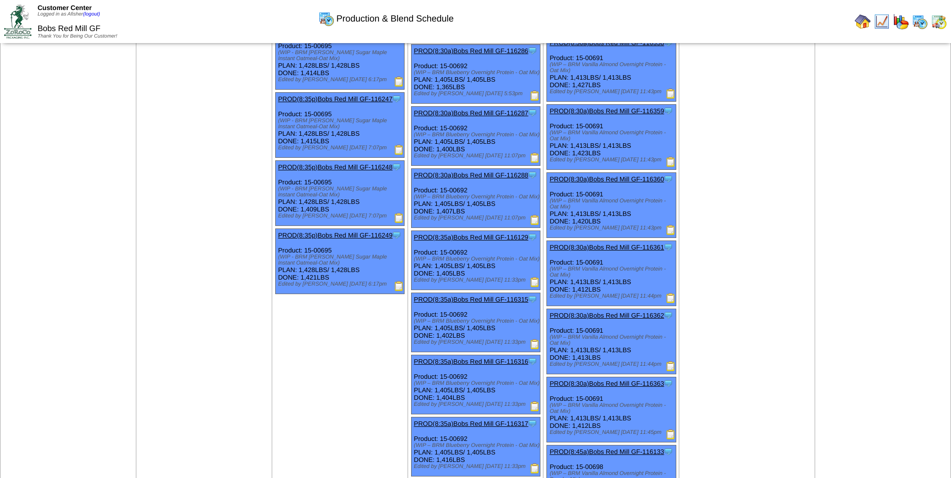
scroll to position [752, 0]
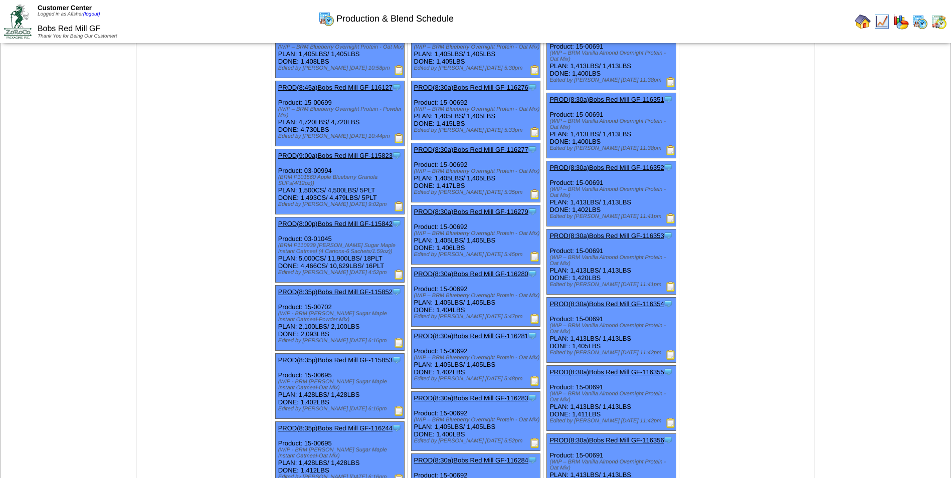
scroll to position [0, 0]
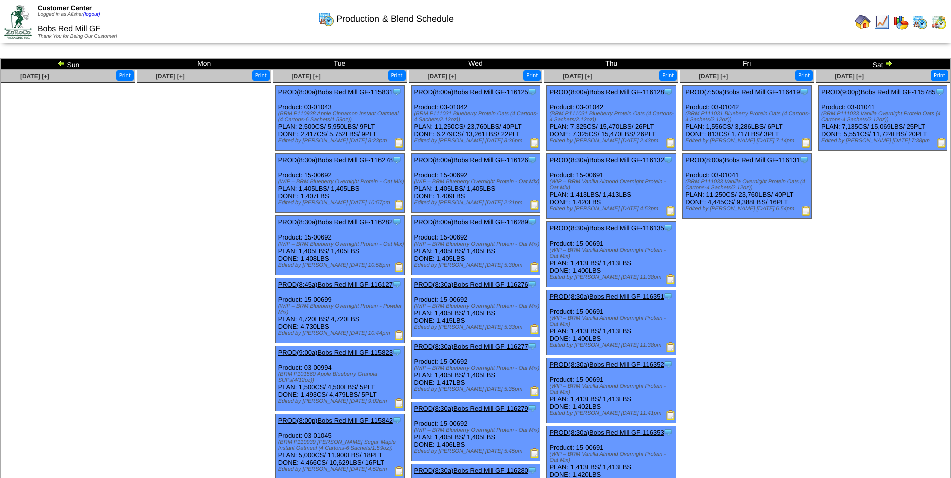
click at [62, 65] on img at bounding box center [61, 63] width 8 height 8
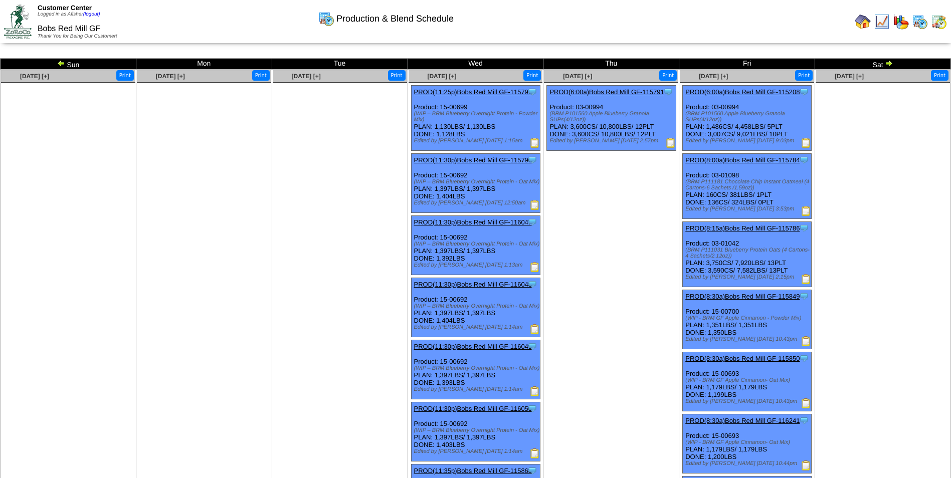
click at [62, 64] on img at bounding box center [61, 63] width 8 height 8
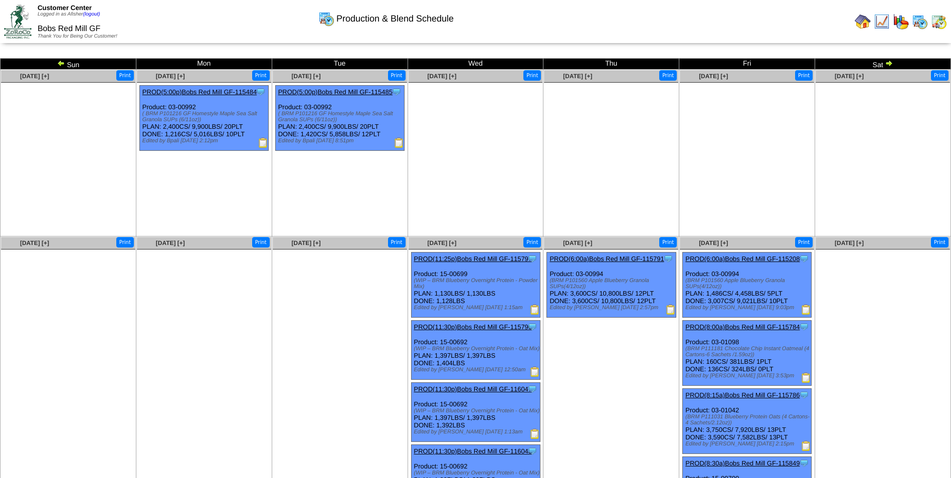
click at [59, 63] on img at bounding box center [61, 63] width 8 height 8
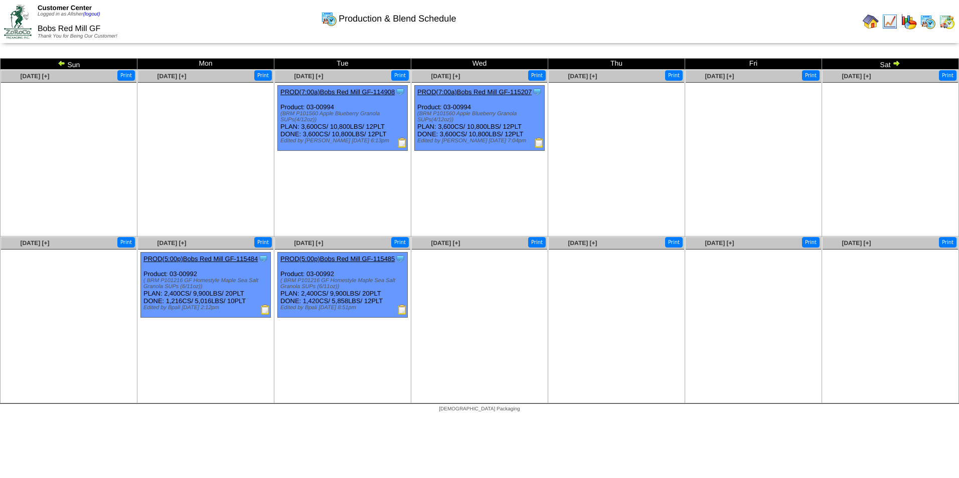
click at [60, 65] on img at bounding box center [62, 63] width 8 height 8
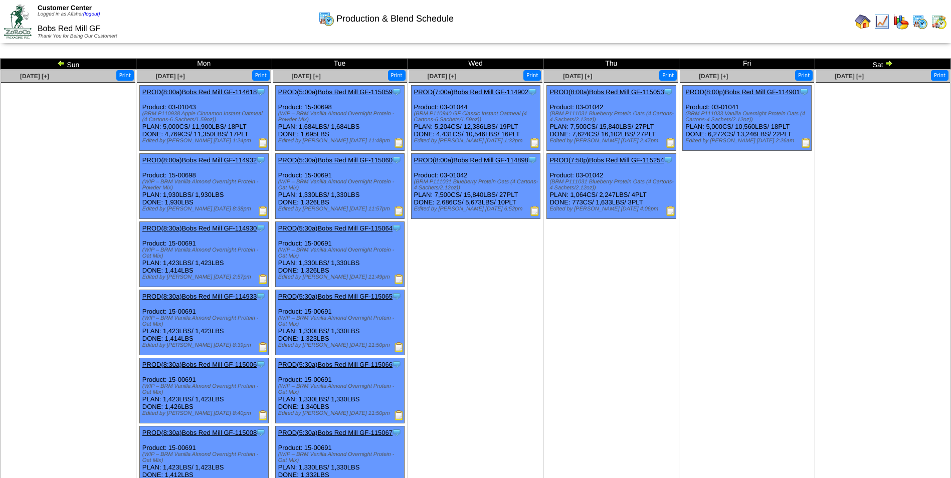
click at [857, 23] on img at bounding box center [863, 22] width 16 height 16
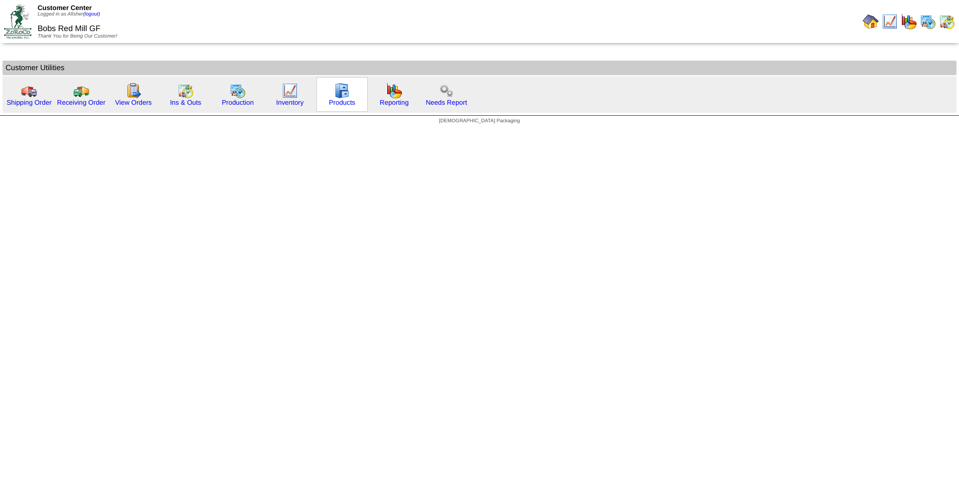
click at [342, 97] on img at bounding box center [342, 91] width 16 height 16
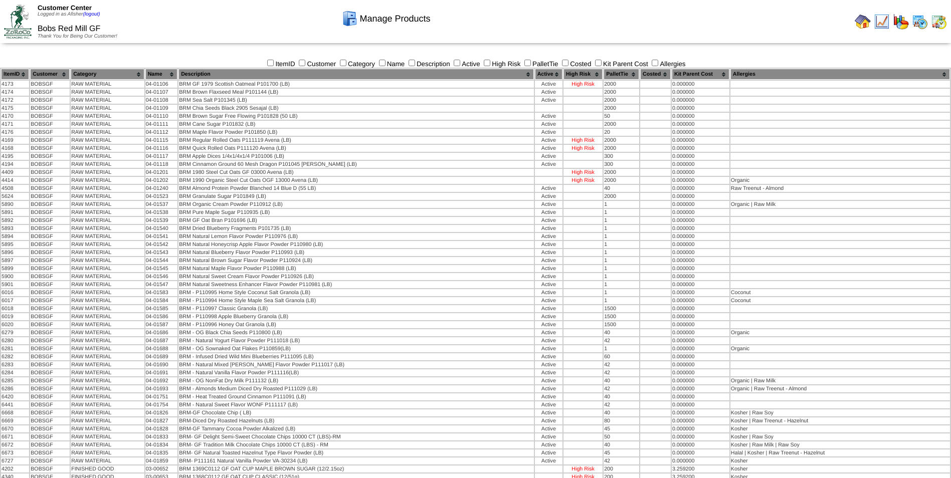
click at [863, 26] on img at bounding box center [863, 22] width 16 height 16
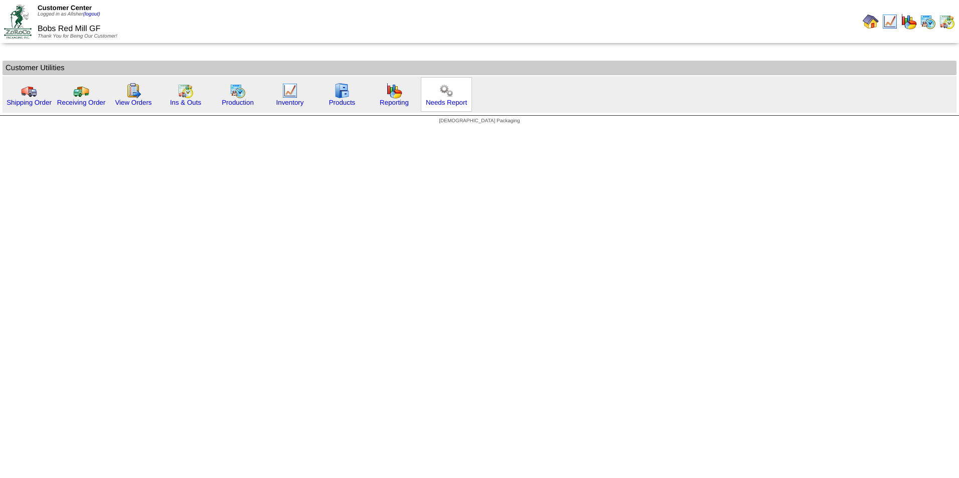
click at [448, 97] on img at bounding box center [446, 91] width 16 height 16
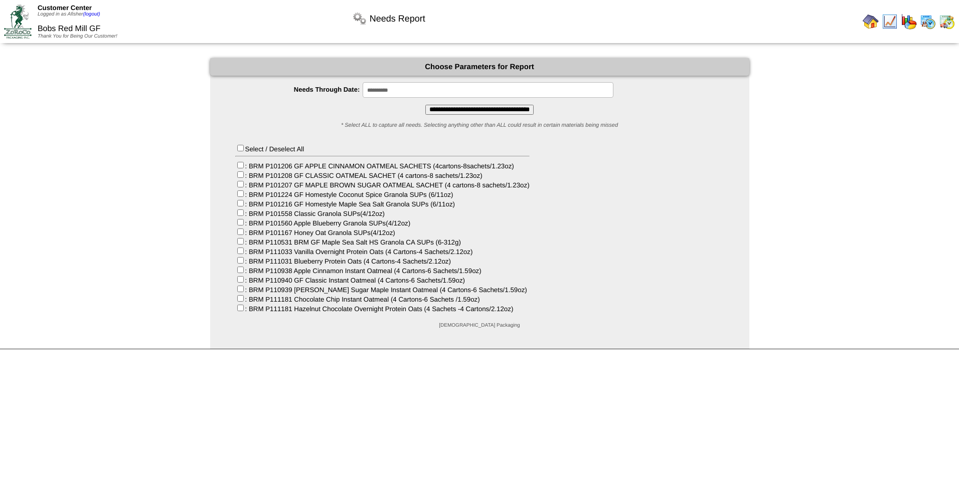
click at [868, 21] on img at bounding box center [871, 22] width 16 height 16
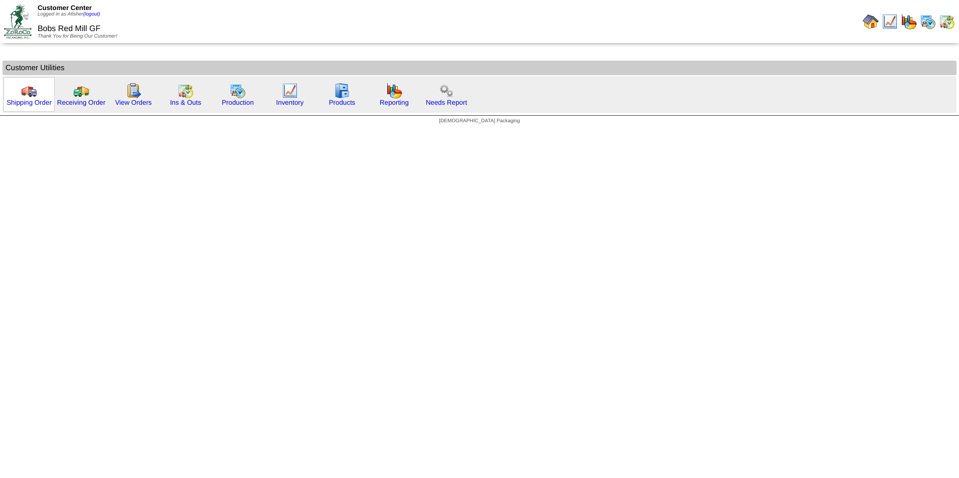
click at [25, 98] on img at bounding box center [29, 91] width 16 height 16
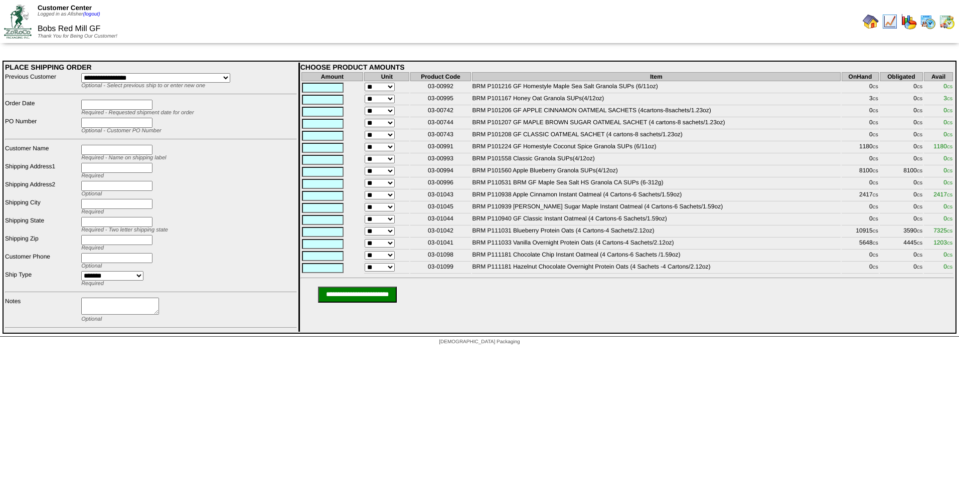
click at [868, 17] on img at bounding box center [871, 22] width 16 height 16
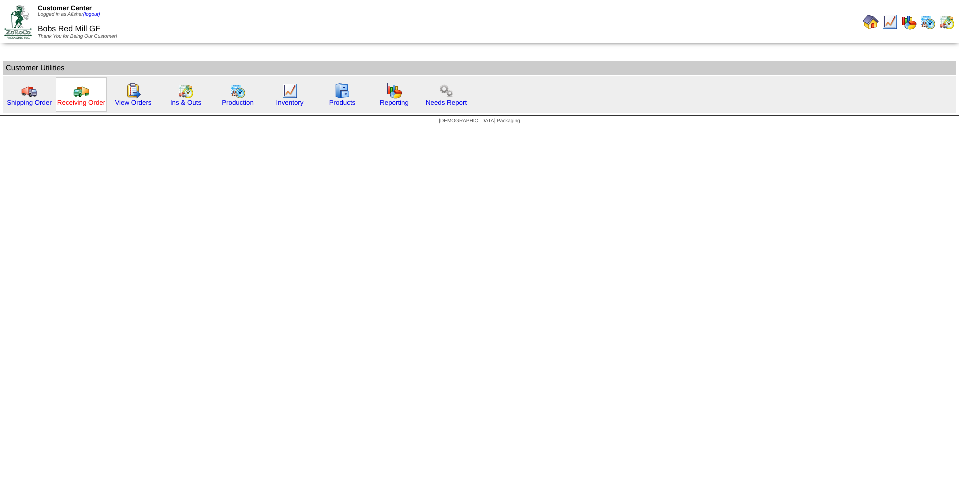
click at [72, 100] on link "Receiving Order" at bounding box center [81, 103] width 48 height 8
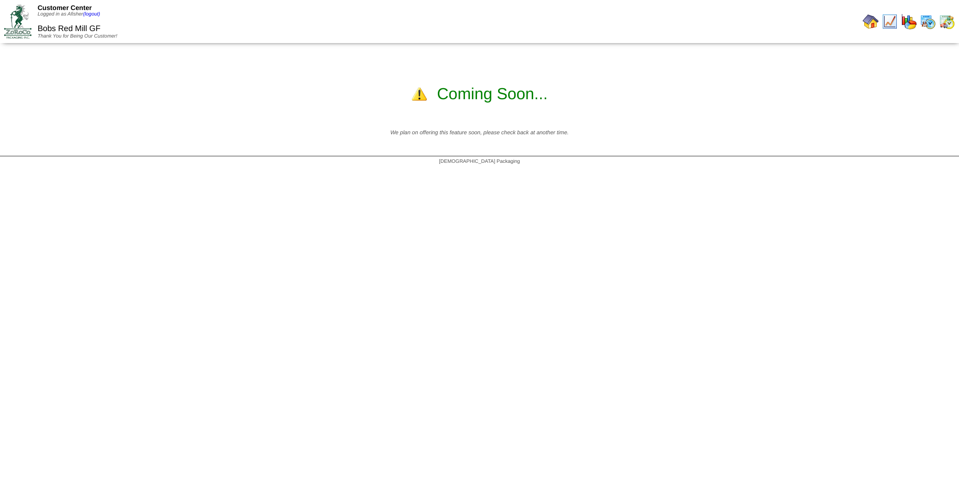
click at [871, 21] on img at bounding box center [871, 22] width 16 height 16
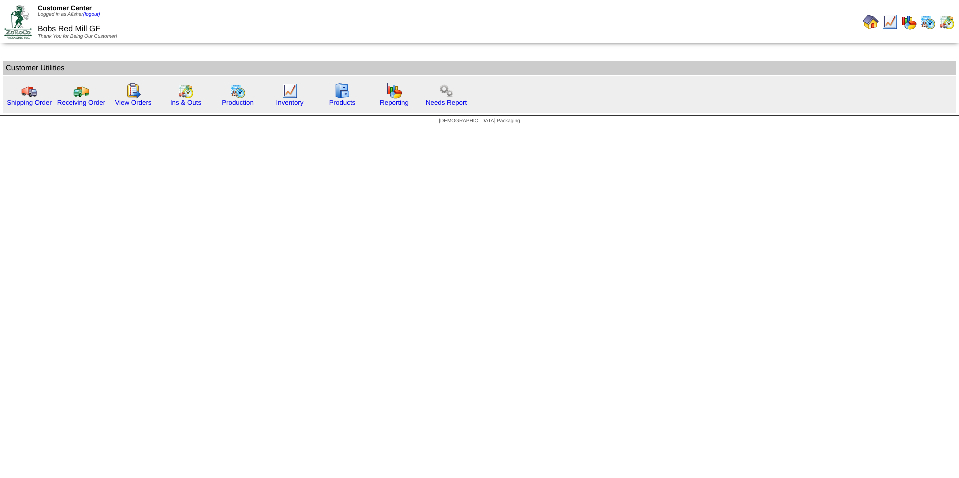
click at [303, 129] on html "Customer Center Logged in as Afisher (logout) Bobs Red Mill GF Thank You for Be…" at bounding box center [479, 64] width 959 height 129
